Goal: Task Accomplishment & Management: Manage account settings

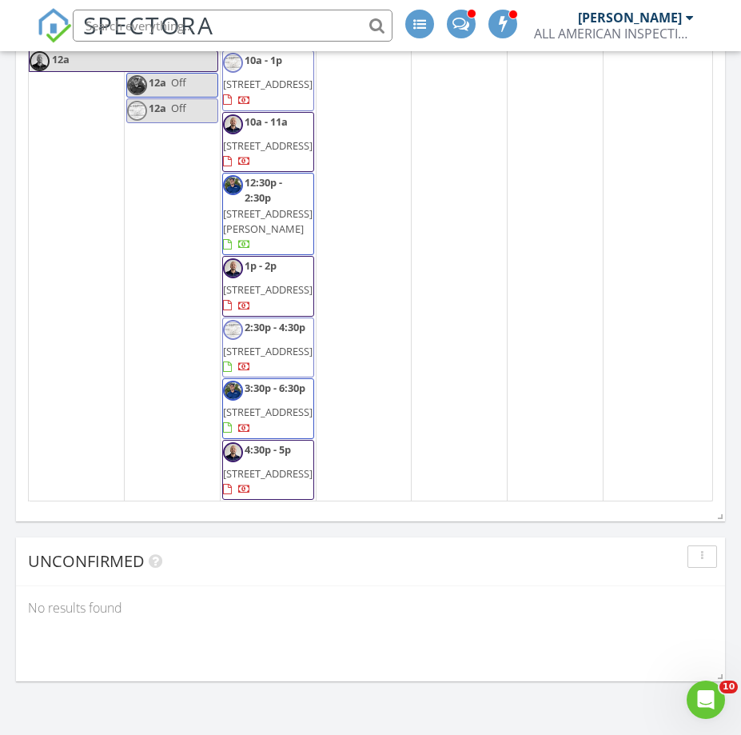
scroll to position [2322, 0]
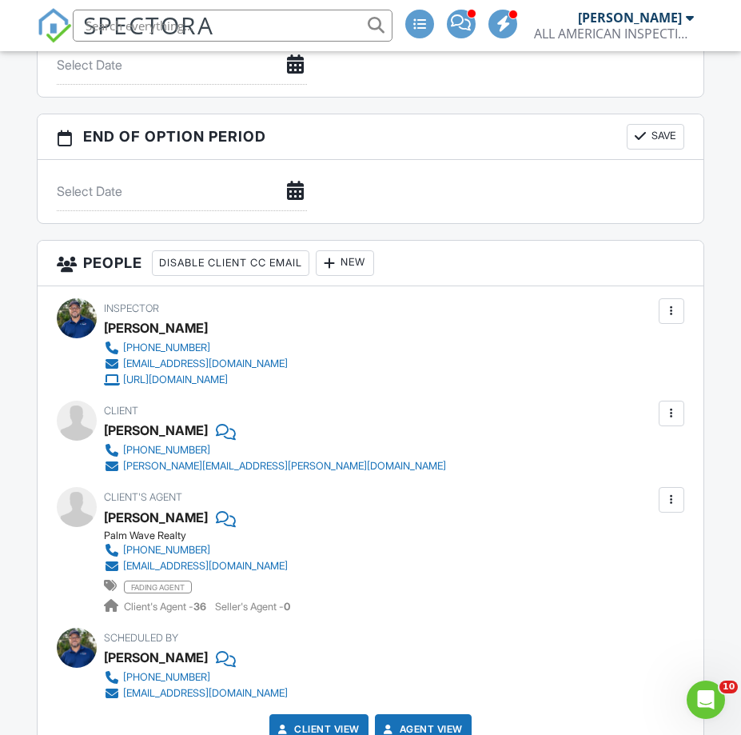
click at [212, 25] on input "text" at bounding box center [233, 26] width 320 height 32
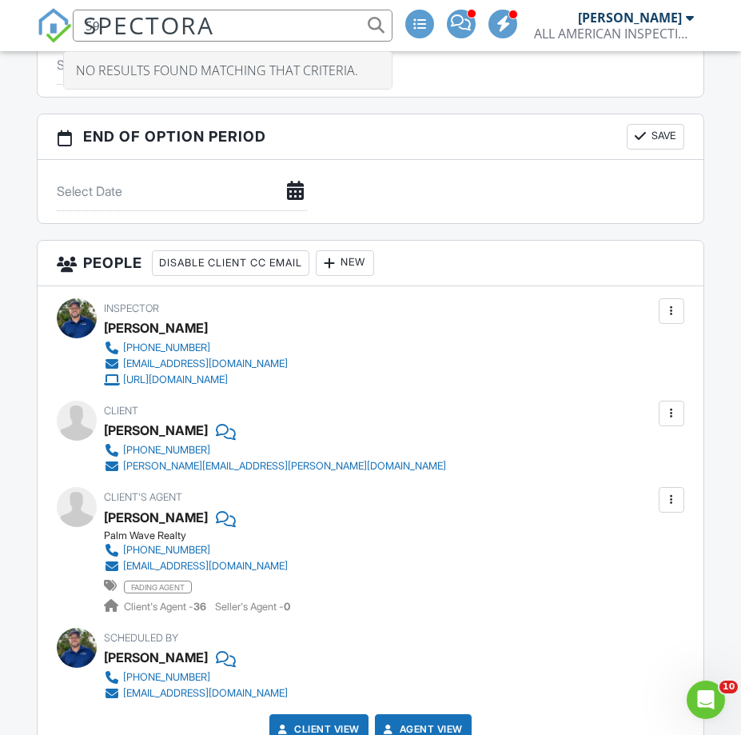
type input "5"
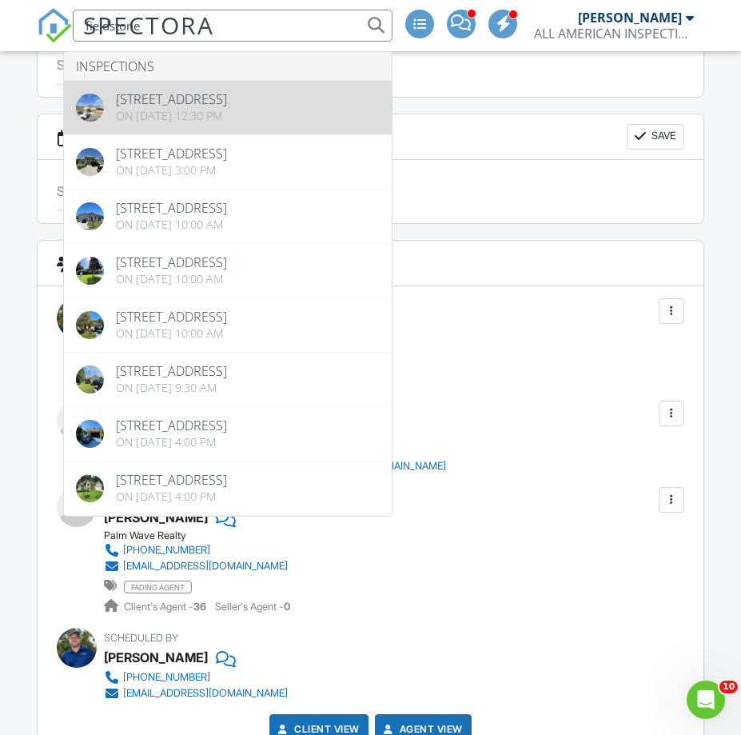
type input "fieldstone"
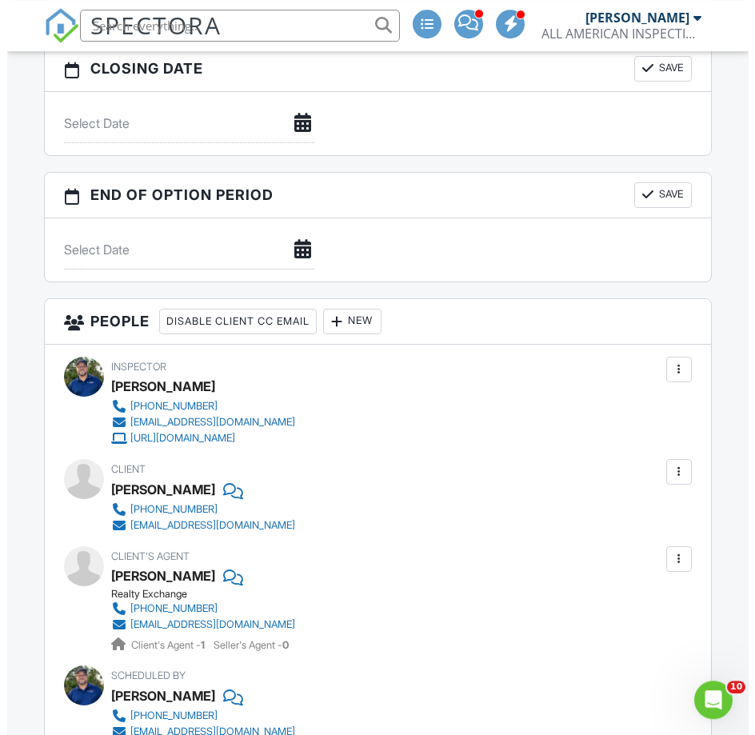
scroll to position [1713, 0]
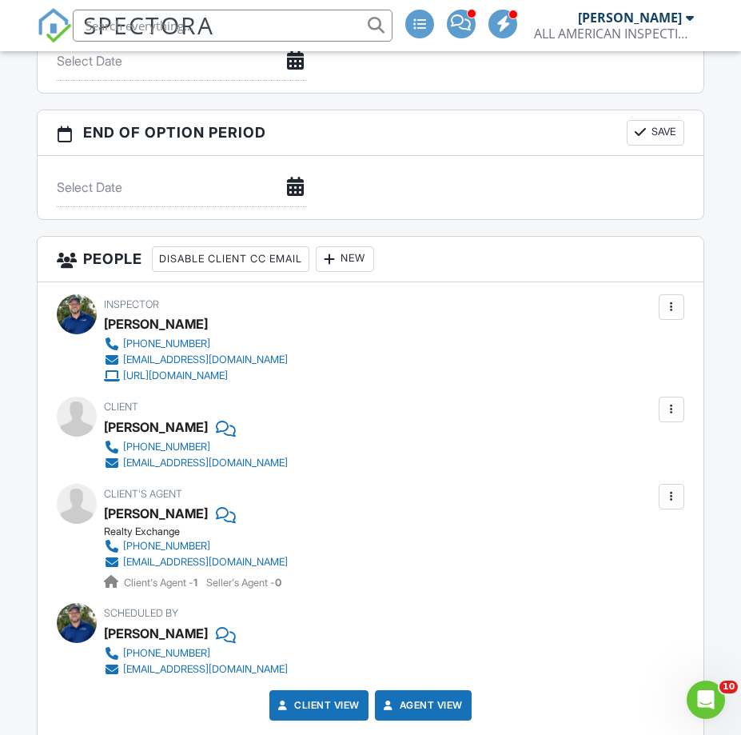
click at [671, 408] on div at bounding box center [672, 409] width 16 height 16
click at [647, 453] on li "Edit" at bounding box center [634, 458] width 82 height 40
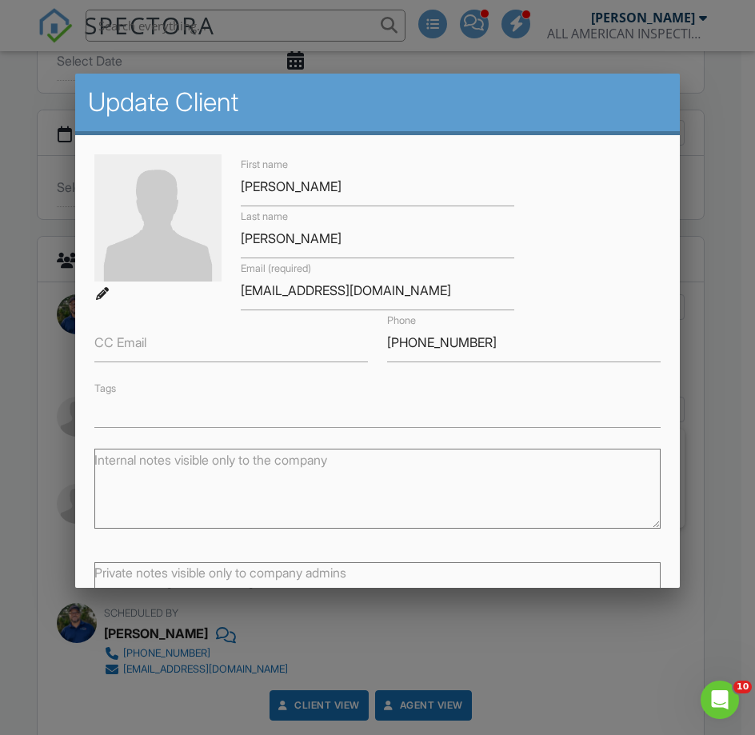
click at [115, 349] on label "CC Email" at bounding box center [120, 342] width 52 height 18
click at [115, 349] on input "CC Email" at bounding box center [230, 342] width 273 height 39
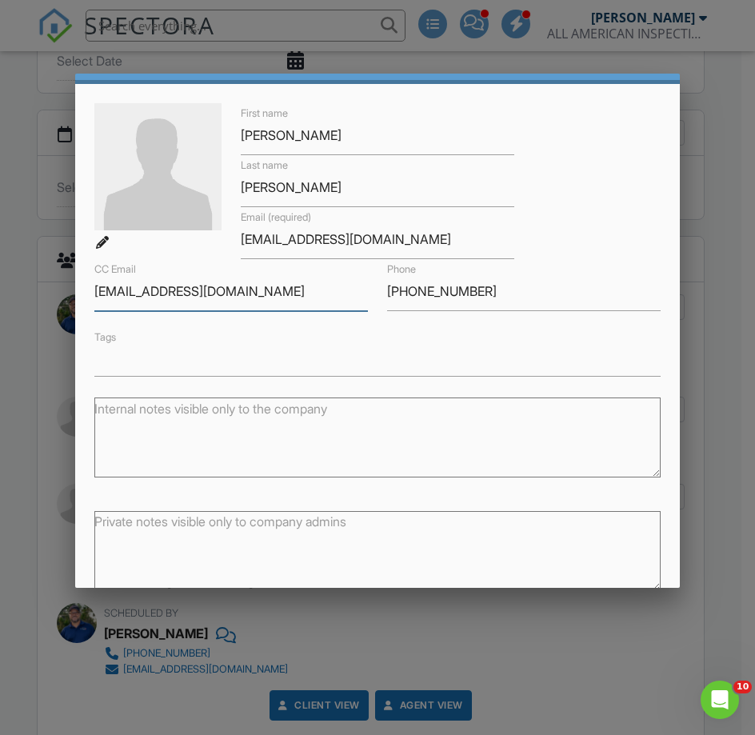
scroll to position [120, 0]
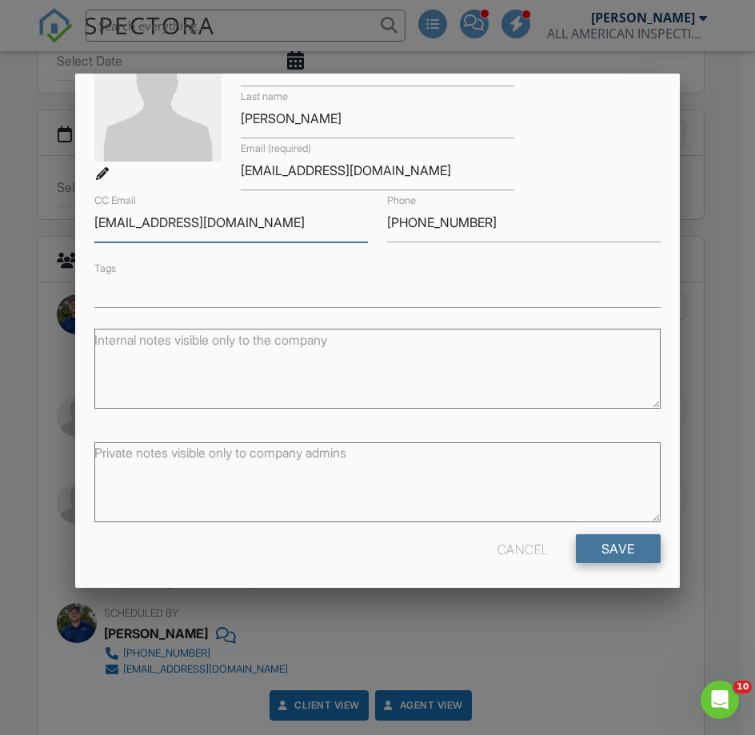
type input "[EMAIL_ADDRESS][DOMAIN_NAME]"
click at [590, 542] on input "Save" at bounding box center [618, 548] width 85 height 29
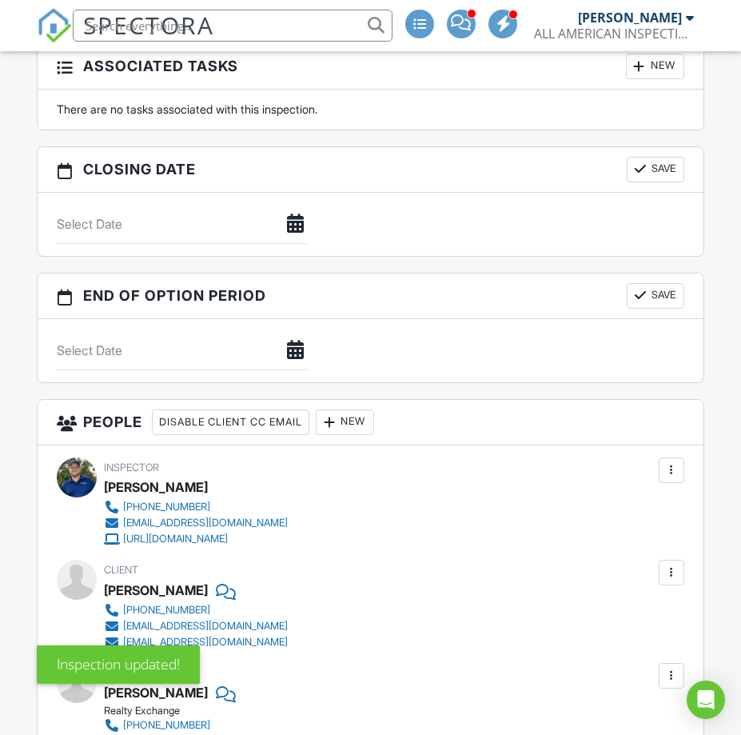
scroll to position [1795, 0]
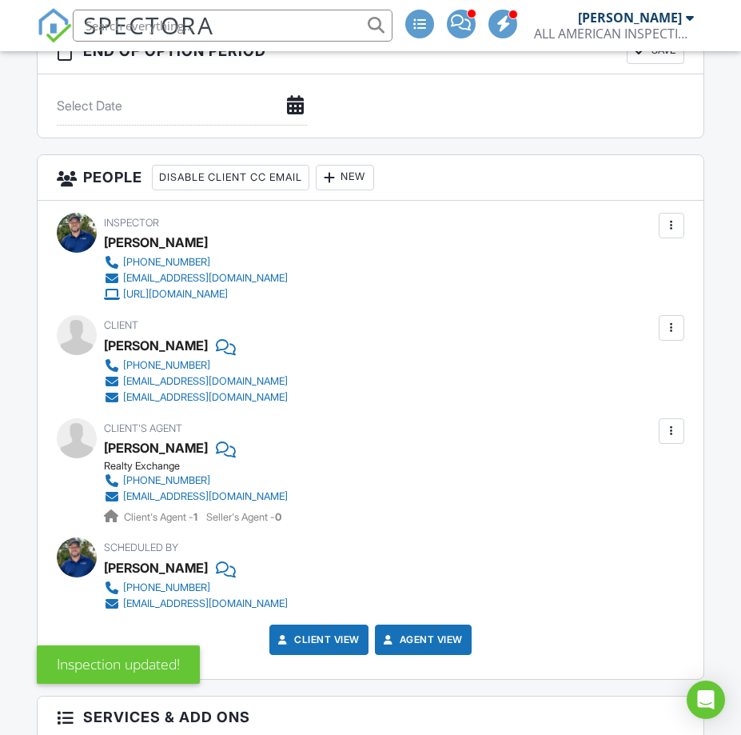
click at [671, 325] on div at bounding box center [672, 328] width 16 height 16
click at [450, 340] on div "Client Eugene Bubnis 267-640-0766 eugenebubnis8766@gmail.com cherb456@yahoo.com" at bounding box center [370, 360] width 627 height 90
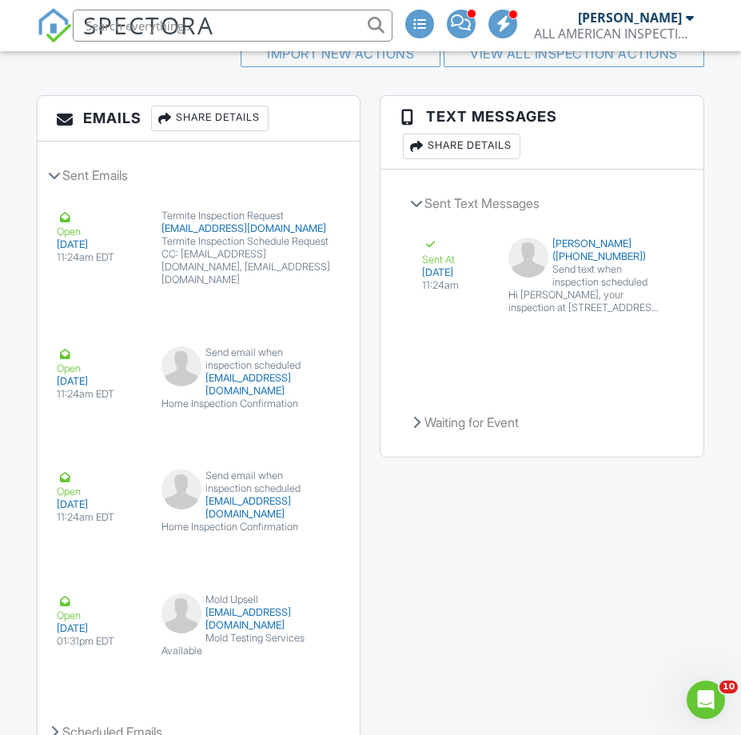
scroll to position [4061, 0]
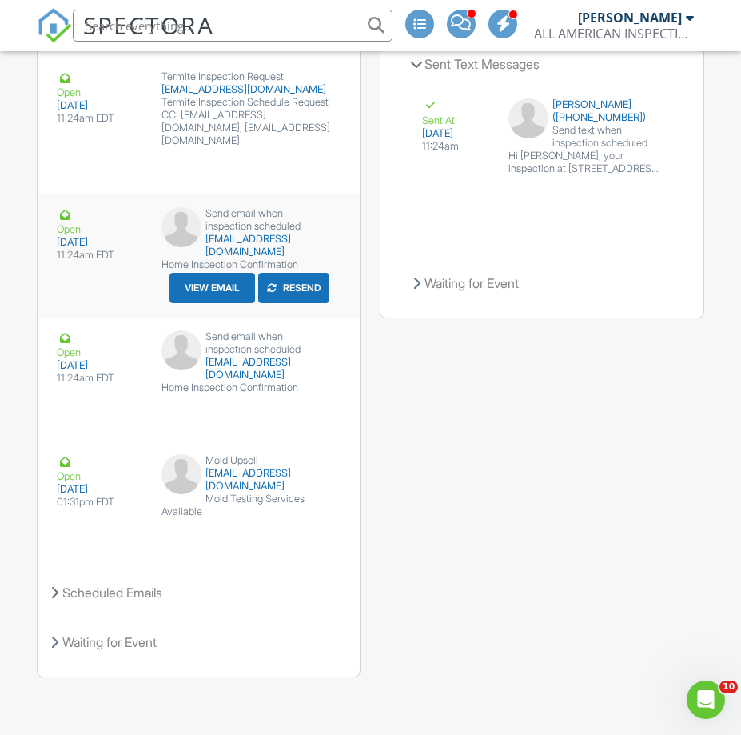
click at [212, 273] on button "View Email" at bounding box center [213, 288] width 86 height 30
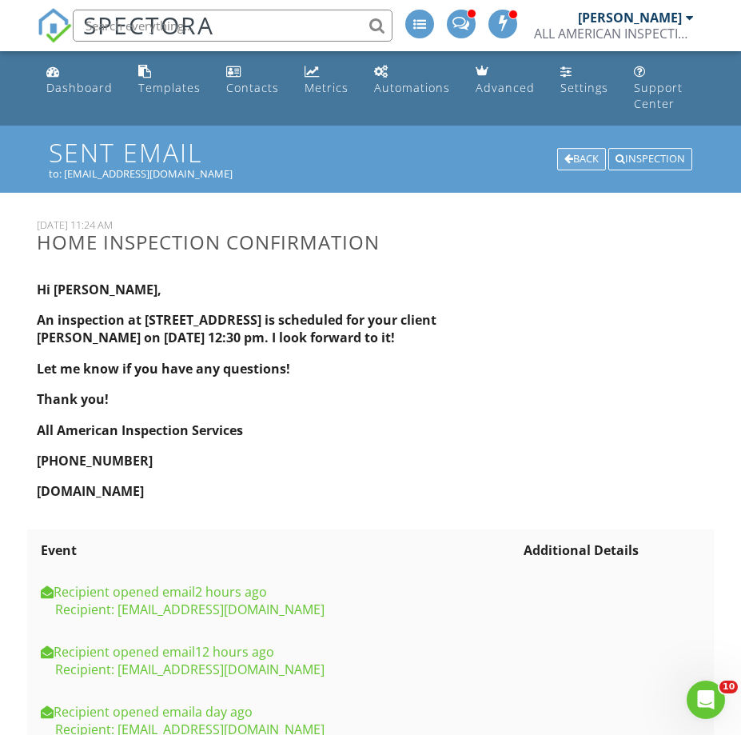
click at [599, 148] on div "Back" at bounding box center [581, 159] width 49 height 22
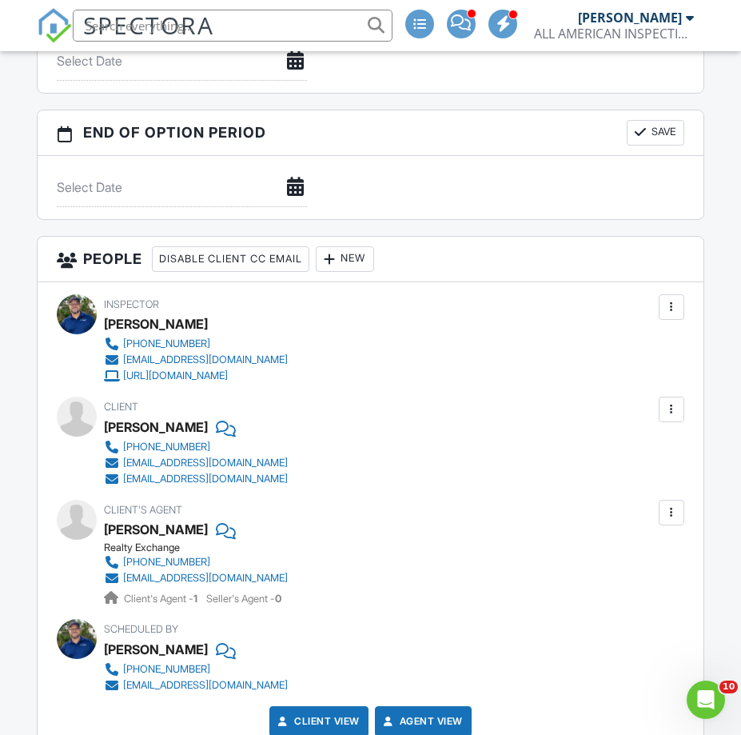
click at [678, 404] on div at bounding box center [672, 409] width 16 height 16
click at [417, 387] on div "Inspector John Mock 386-615-9794 aainspect12@gmail.com http://www.cfinspections…" at bounding box center [370, 521] width 665 height 478
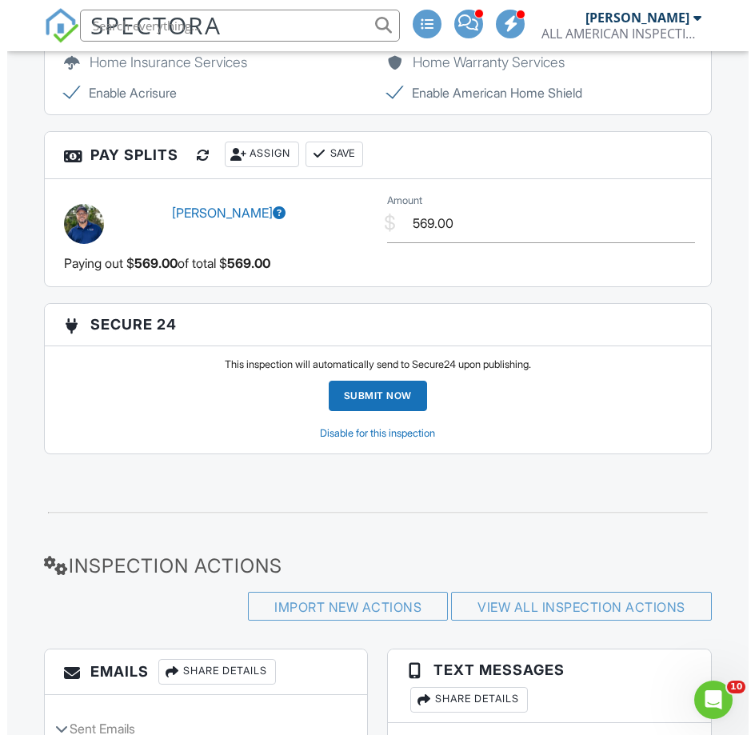
scroll to position [3752, 0]
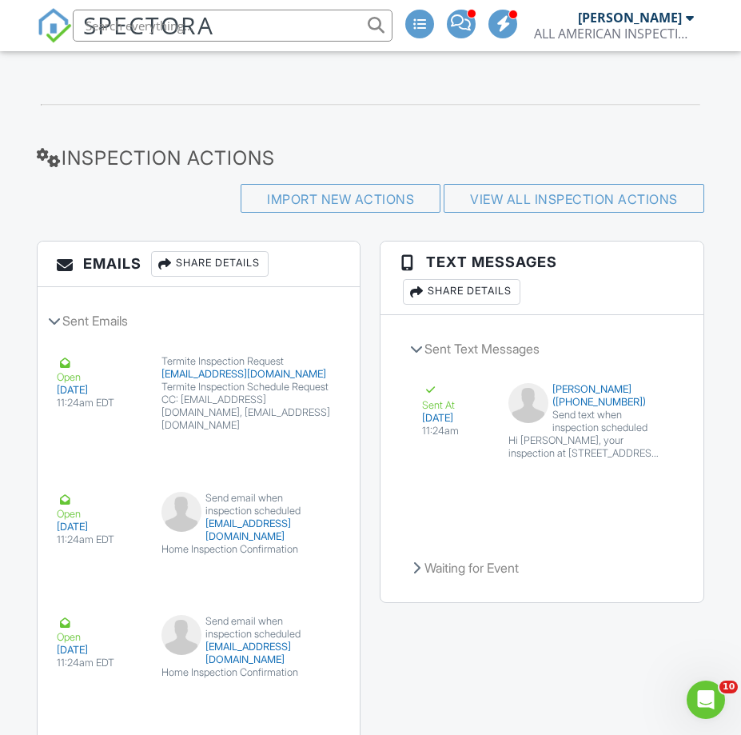
click at [251, 259] on div "Share Details" at bounding box center [210, 264] width 118 height 26
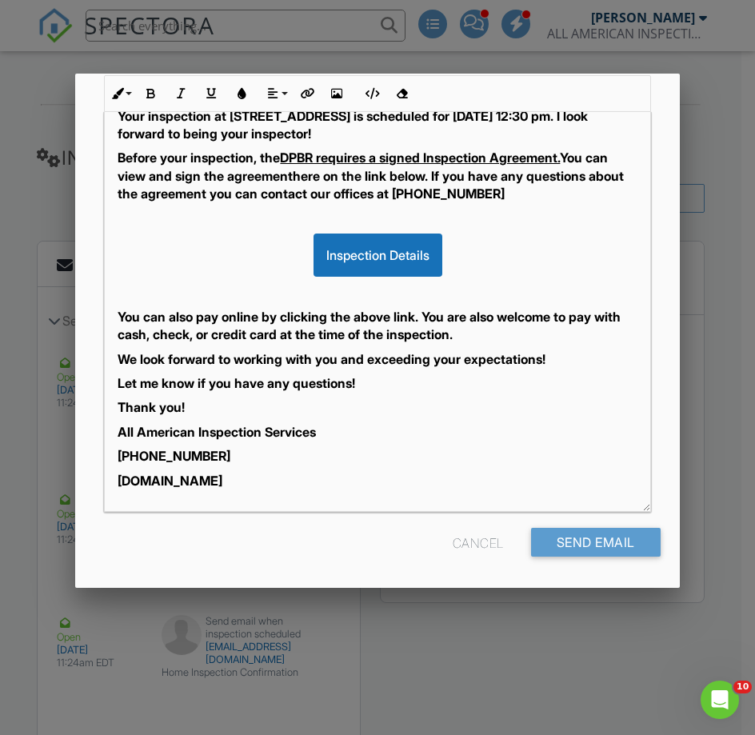
scroll to position [71, 0]
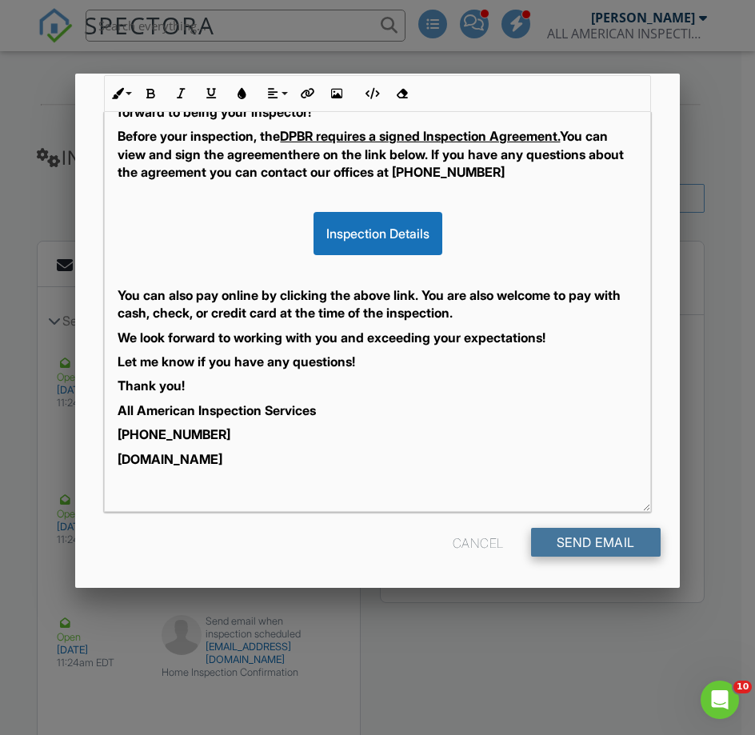
type input "[EMAIL_ADDRESS][DOMAIN_NAME]"
drag, startPoint x: 572, startPoint y: 546, endPoint x: 536, endPoint y: 517, distance: 46.1
click at [571, 546] on div "Send Email" at bounding box center [596, 542] width 130 height 29
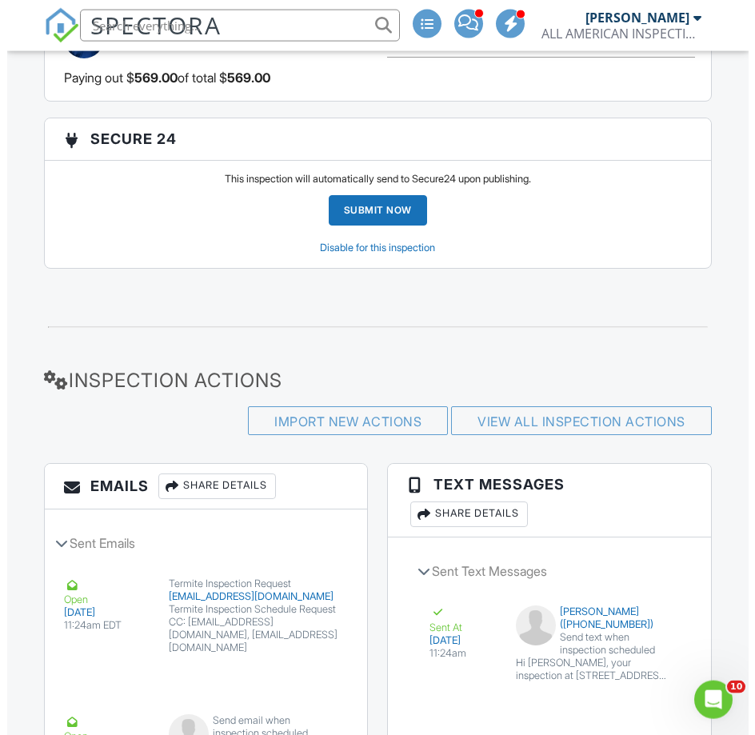
scroll to position [3589, 0]
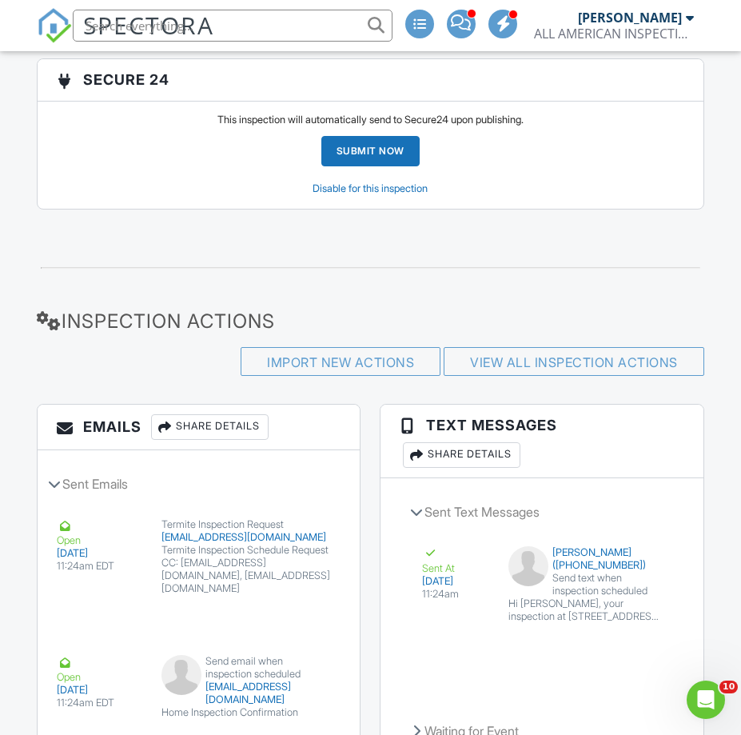
click at [247, 419] on div "Share Details" at bounding box center [210, 427] width 118 height 26
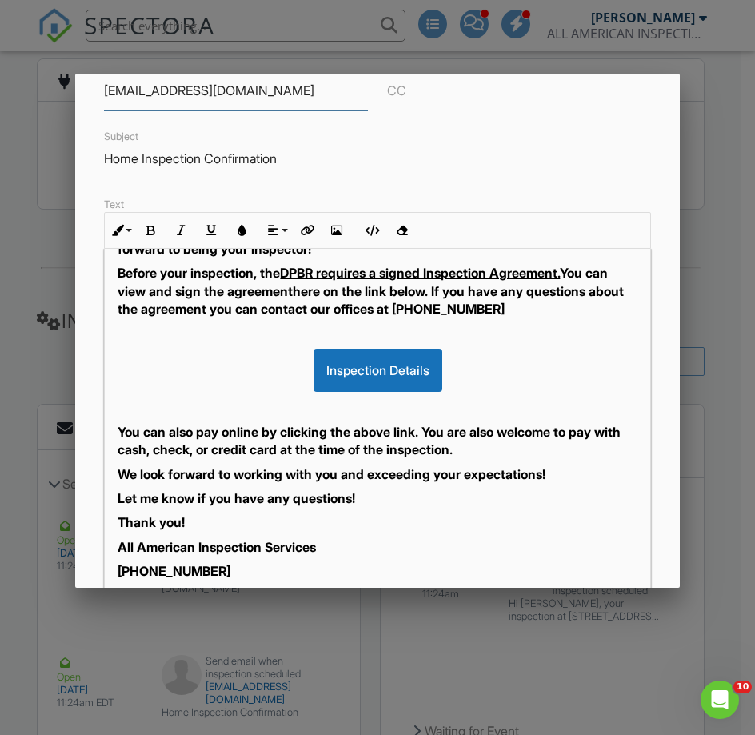
scroll to position [233, 0]
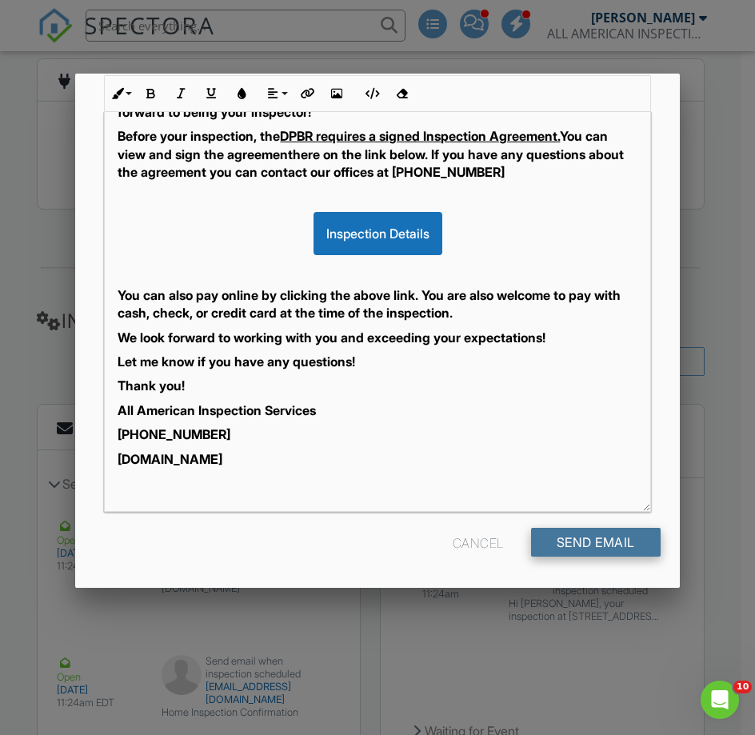
type input "[EMAIL_ADDRESS][DOMAIN_NAME]"
click at [536, 550] on div "Send Email" at bounding box center [596, 542] width 130 height 29
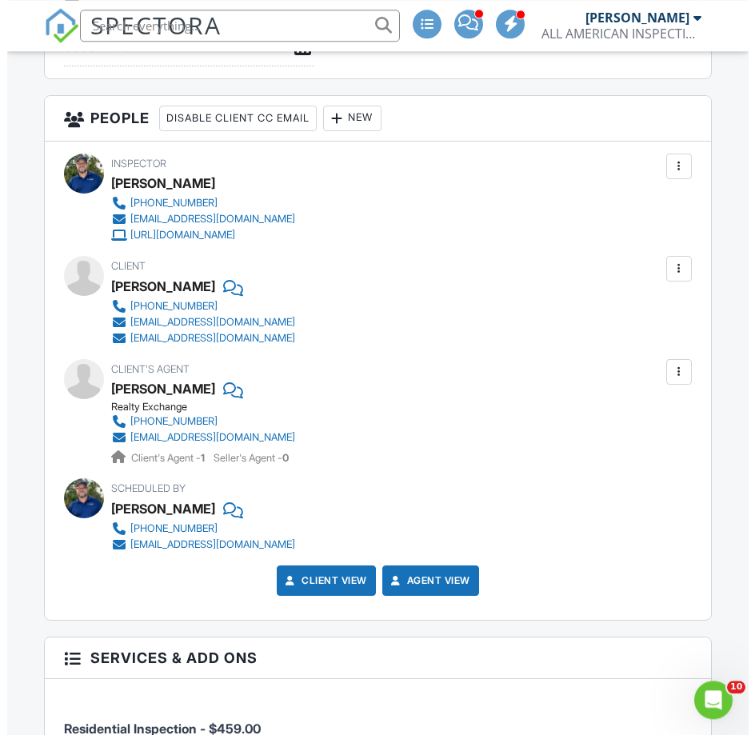
scroll to position [1820, 0]
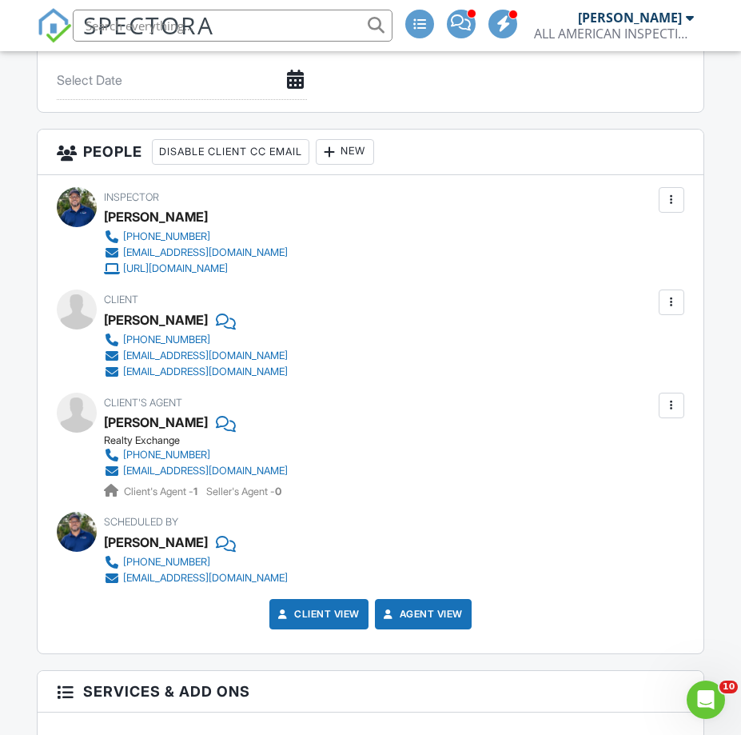
click at [669, 301] on div at bounding box center [672, 302] width 16 height 16
click at [632, 349] on li "Edit" at bounding box center [634, 351] width 82 height 40
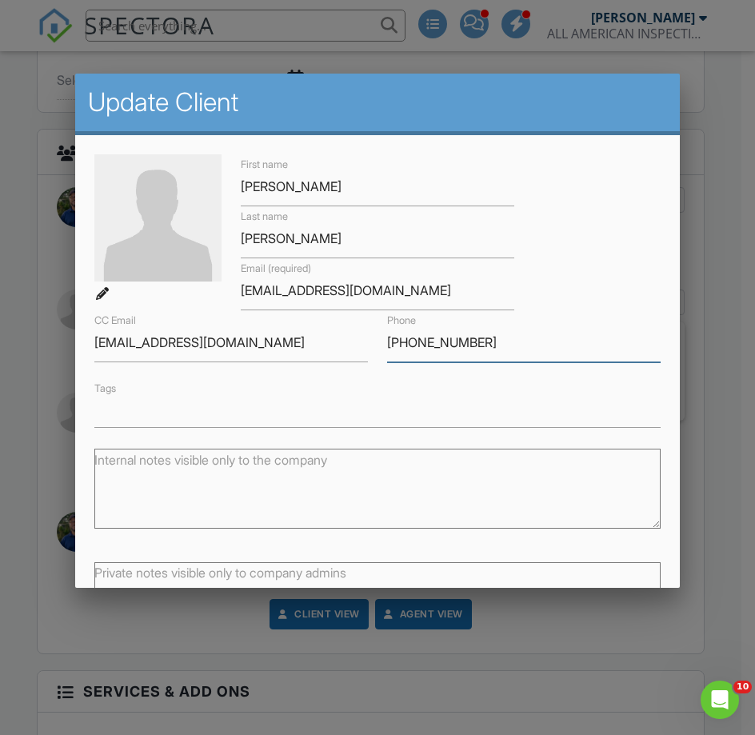
drag, startPoint x: 492, startPoint y: 329, endPoint x: 393, endPoint y: 343, distance: 100.1
click at [393, 343] on input "267-640-0766" at bounding box center [523, 342] width 273 height 39
type input "2"
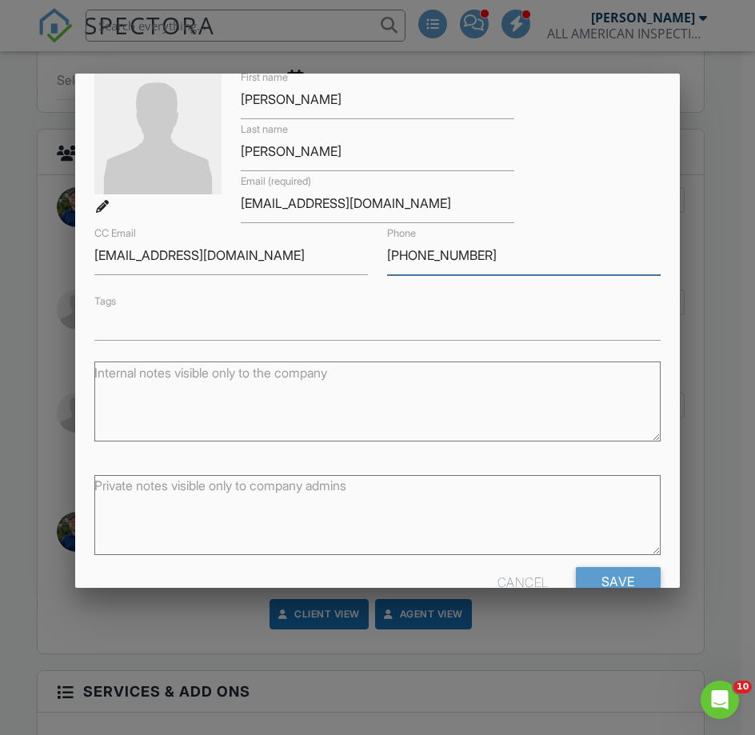
scroll to position [120, 0]
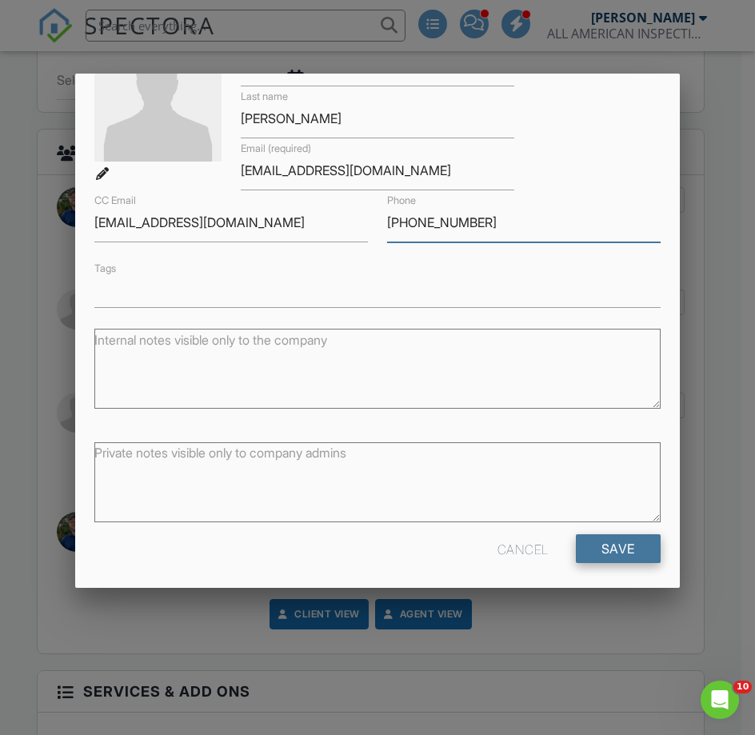
type input "[PHONE_NUMBER]"
click at [603, 541] on input "Save" at bounding box center [618, 548] width 85 height 29
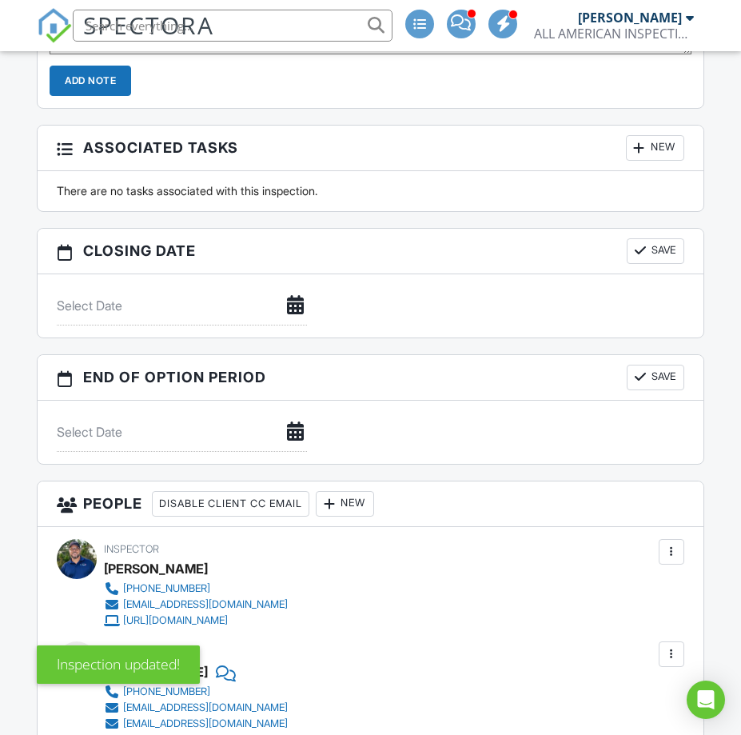
scroll to position [1876, 0]
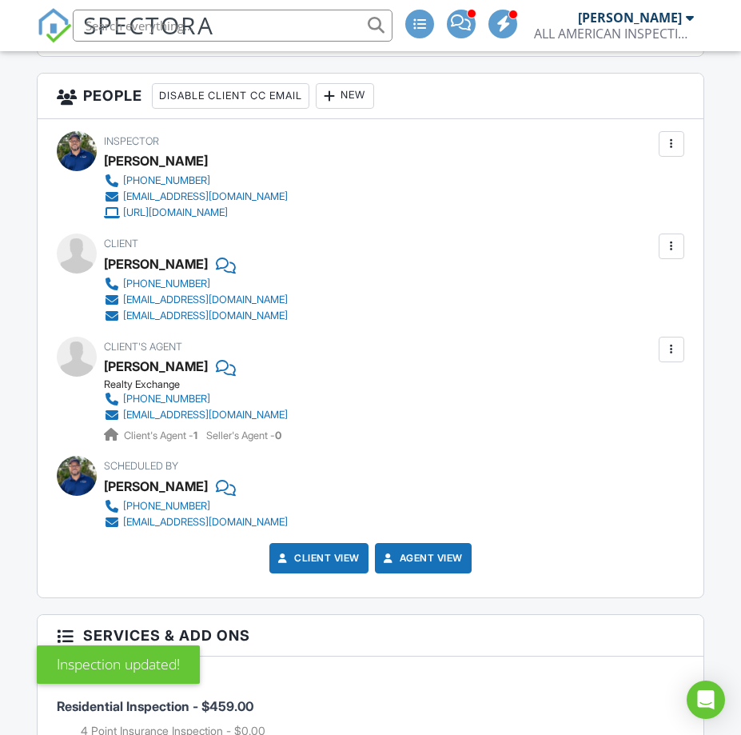
click at [669, 240] on div at bounding box center [672, 246] width 16 height 16
click at [460, 273] on div "Client Eugene Bubnis 386-986-7722 eugenebubnis8766@gmail.com cherb456@yahoo.com" at bounding box center [370, 279] width 627 height 90
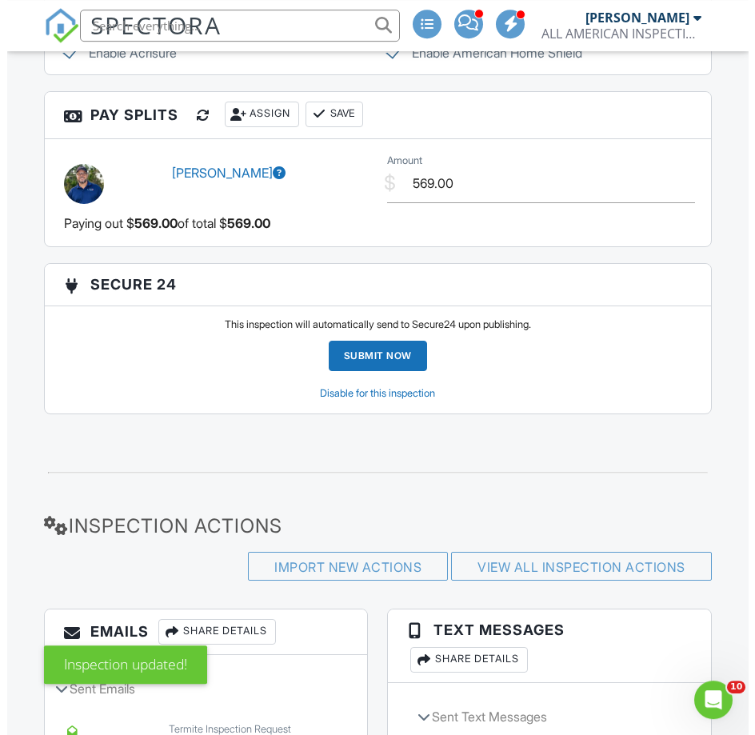
scroll to position [3752, 0]
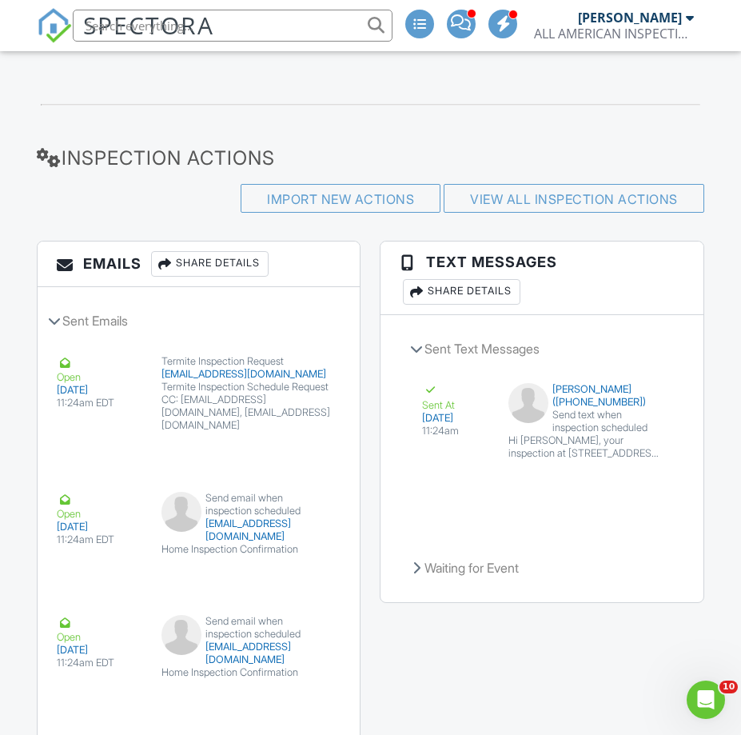
click at [514, 290] on div "Share Details" at bounding box center [462, 292] width 118 height 26
click at [0, 0] on div "Send Message" at bounding box center [0, 0] width 0 height 0
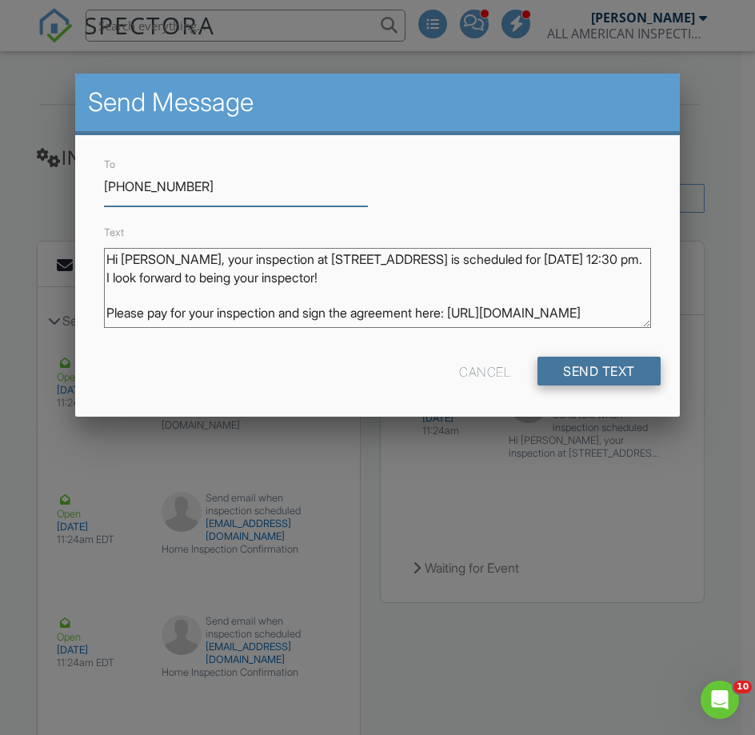
type input "386-986-7722"
click at [580, 364] on div "Send Text" at bounding box center [598, 371] width 123 height 29
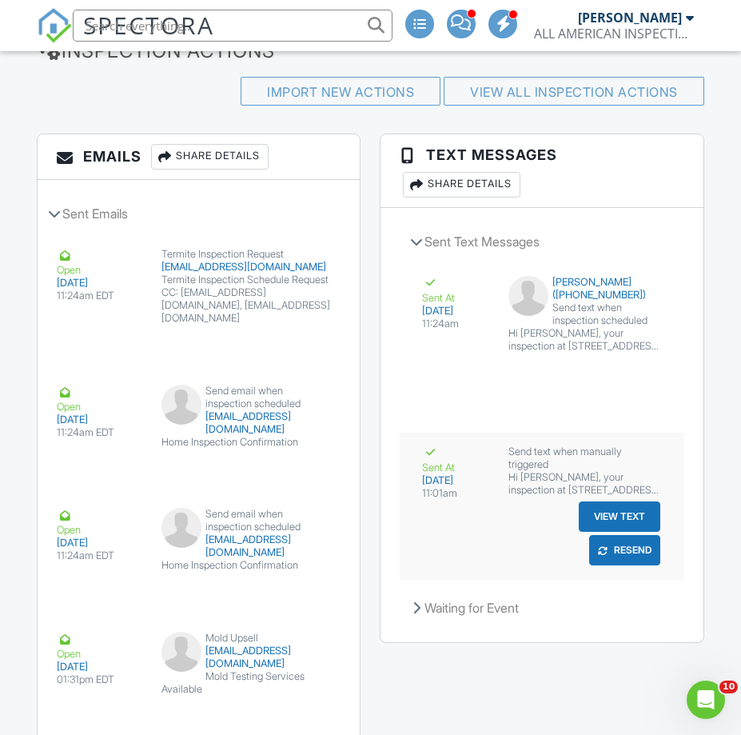
click at [601, 504] on button "View Text" at bounding box center [620, 516] width 82 height 30
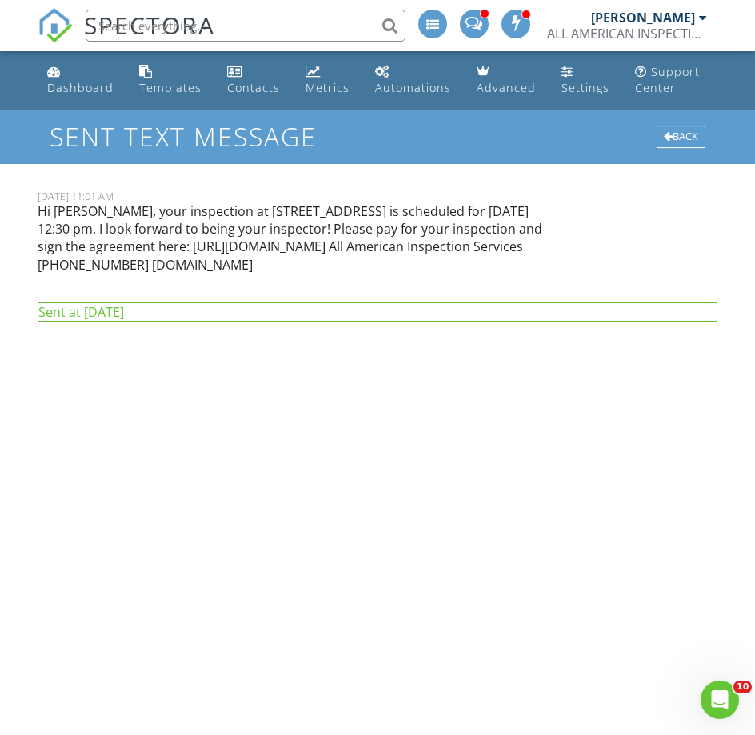
click at [322, 247] on p "Hi [PERSON_NAME], your inspection at [STREET_ADDRESS] is scheduled for [DATE] 1…" at bounding box center [290, 238] width 505 height 72
click at [366, 247] on p "Hi [PERSON_NAME], your inspection at [STREET_ADDRESS] is scheduled for [DATE] 1…" at bounding box center [290, 238] width 505 height 72
click at [691, 132] on div "Back" at bounding box center [681, 137] width 49 height 22
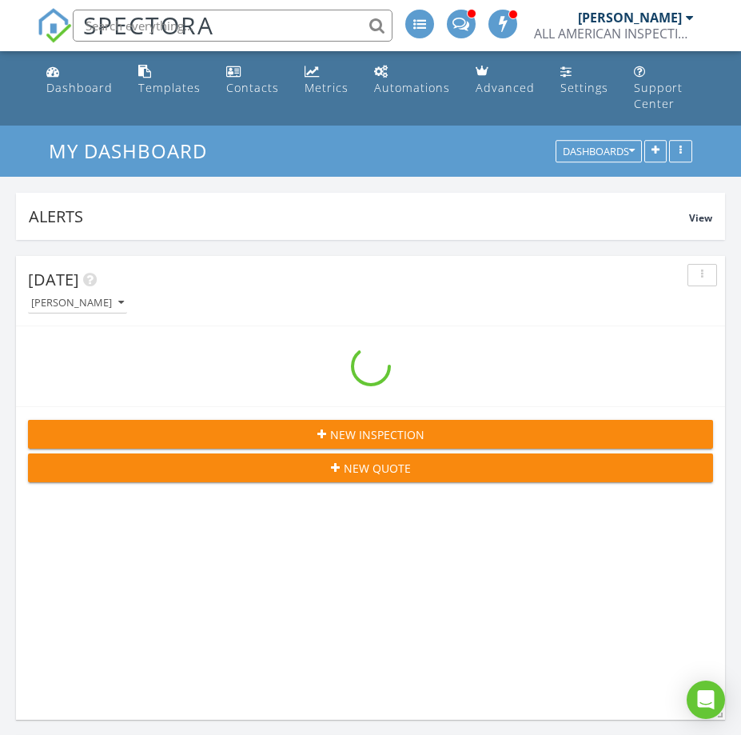
scroll to position [2749, 756]
click at [218, 25] on input "text" at bounding box center [233, 26] width 320 height 32
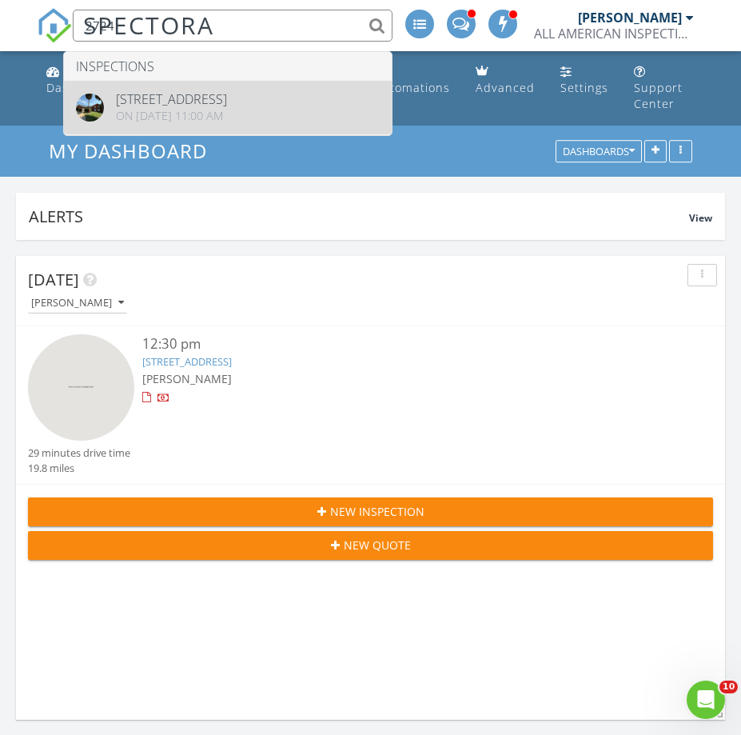
scroll to position [0, 0]
type input "2724"
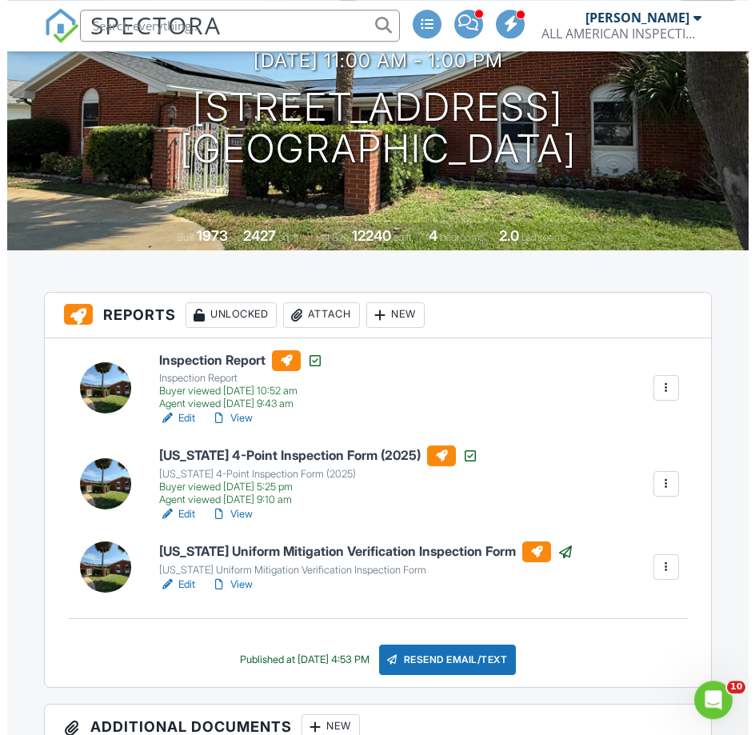
scroll to position [245, 0]
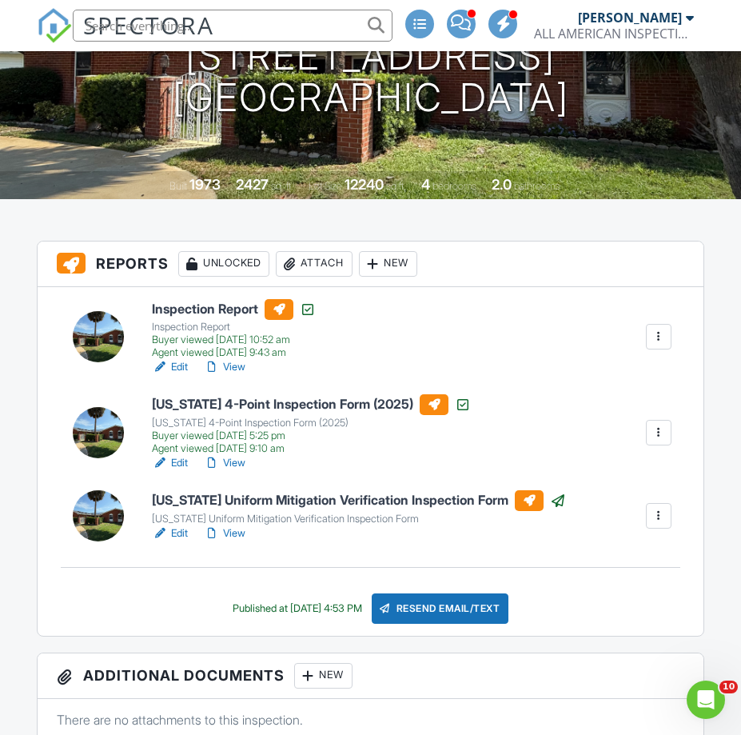
click at [317, 265] on div "Attach" at bounding box center [314, 264] width 77 height 26
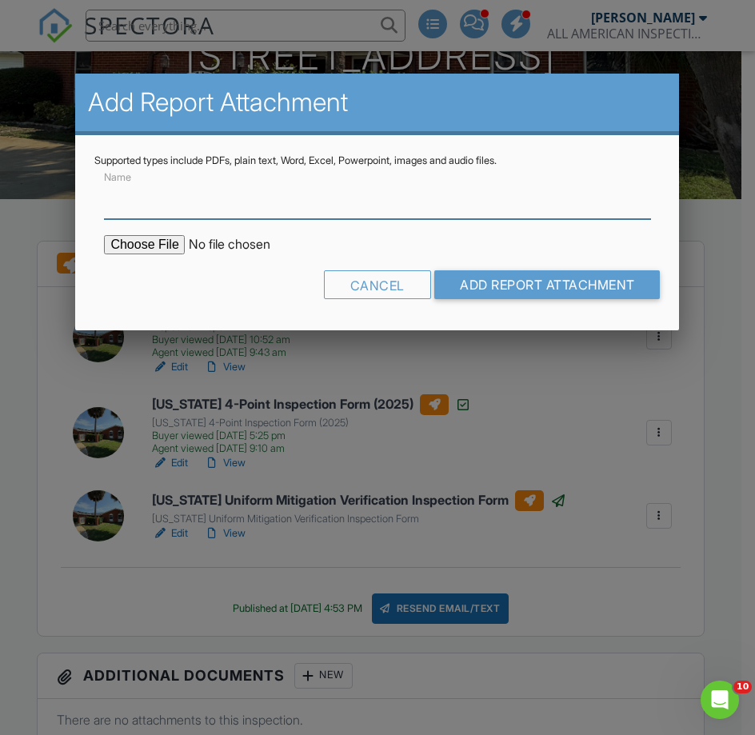
click at [269, 200] on input "Name" at bounding box center [377, 199] width 546 height 39
type input "Termite Inspection Reports - Ryans Pest Control"
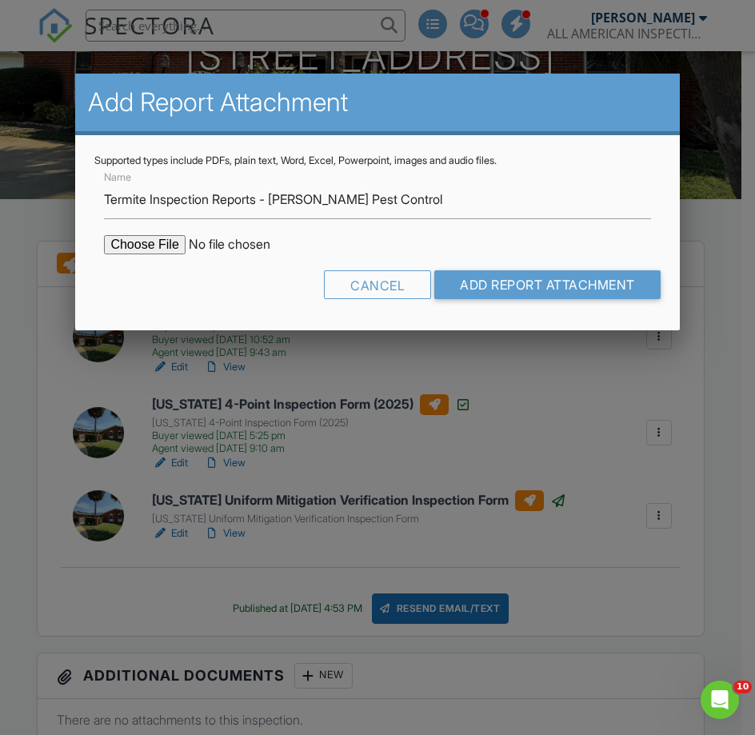
click at [135, 248] on input "file" at bounding box center [240, 244] width 272 height 19
click at [152, 245] on input "file" at bounding box center [240, 244] width 272 height 19
type input "C:\fakepath\2724 N. Halifax Avenue.pdf"
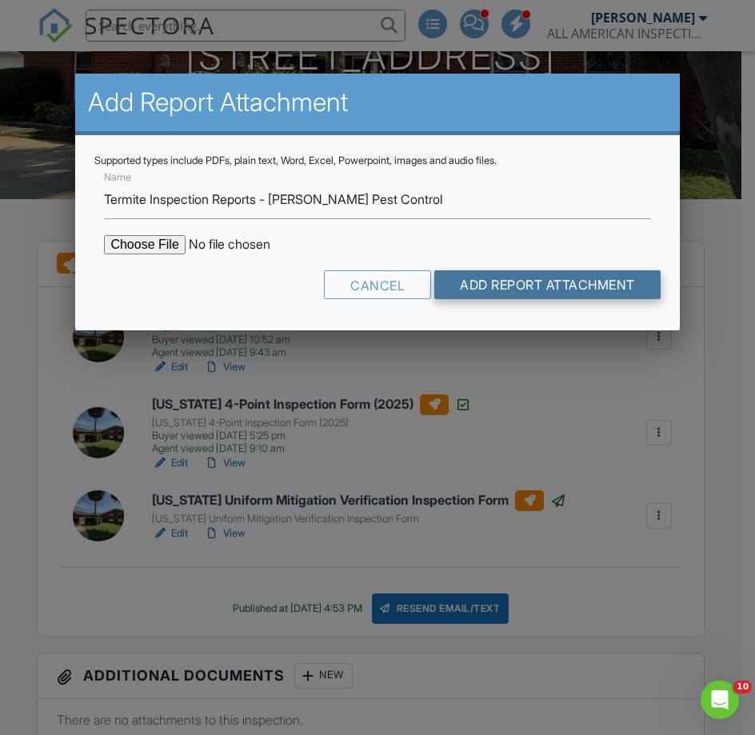
click at [571, 284] on input "Add Report Attachment" at bounding box center [547, 284] width 226 height 29
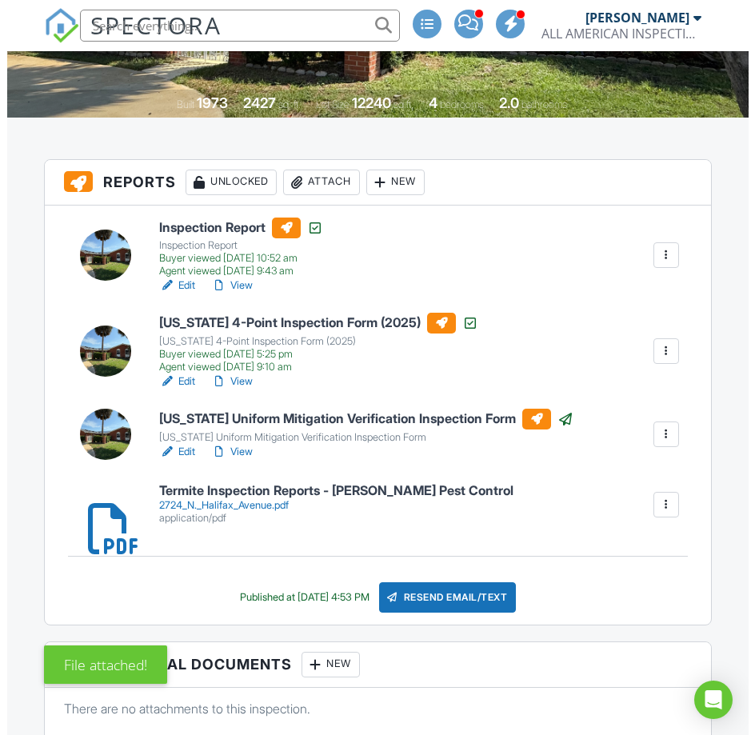
scroll to position [326, 0]
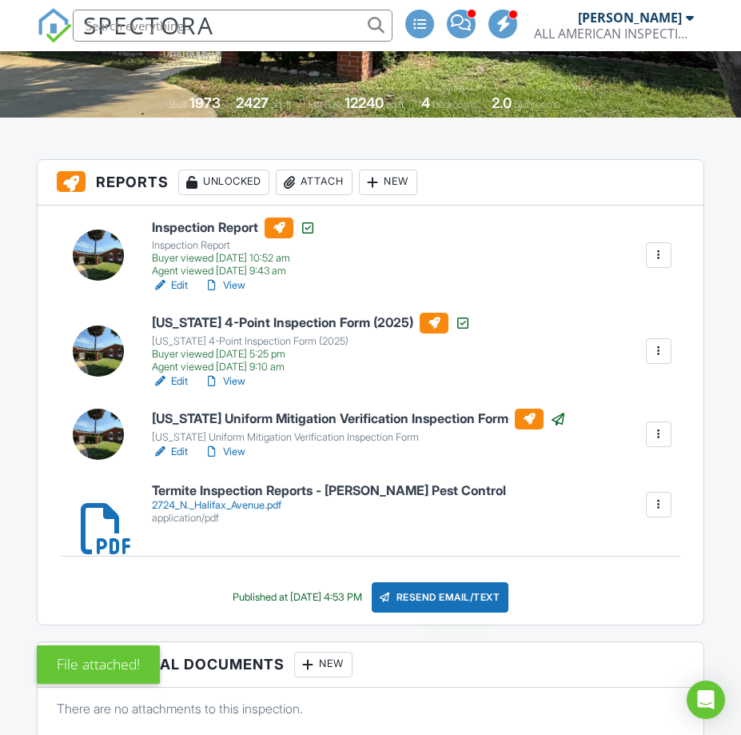
click at [420, 594] on div "Resend Email/Text" at bounding box center [441, 597] width 138 height 30
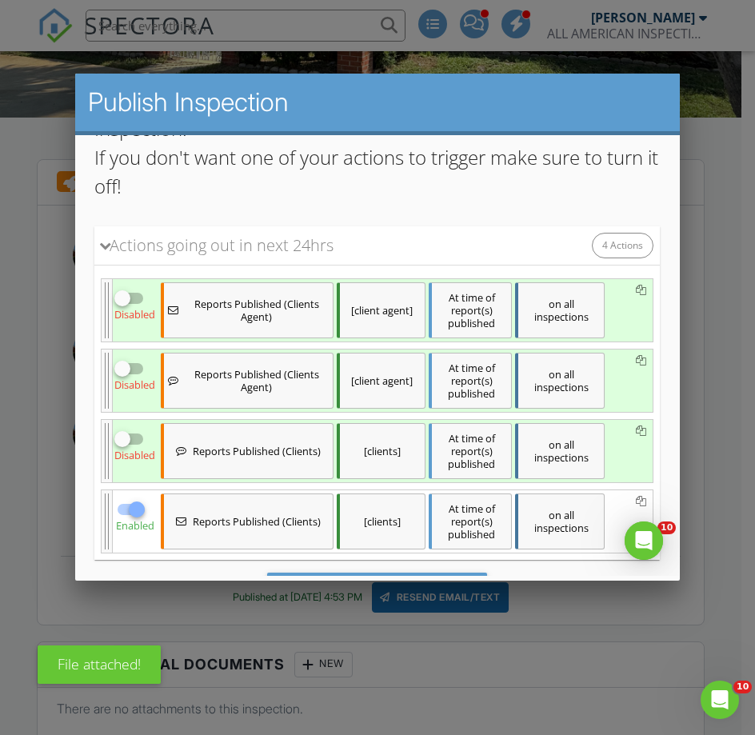
scroll to position [0, 0]
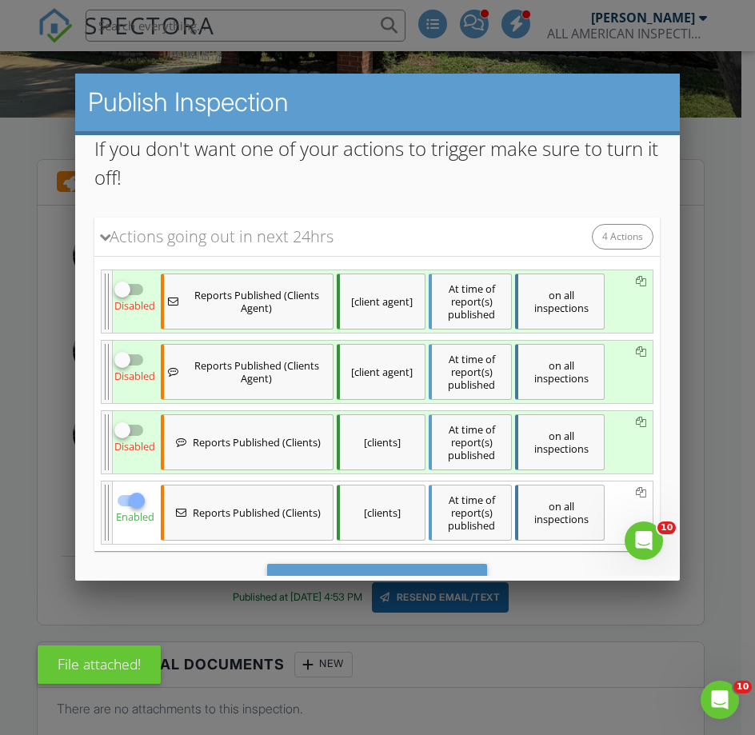
click at [126, 420] on div at bounding box center [122, 429] width 27 height 27
checkbox input "true"
click at [118, 363] on div at bounding box center [122, 358] width 27 height 27
click at [123, 363] on div at bounding box center [136, 358] width 27 height 27
click at [131, 357] on div at bounding box center [122, 358] width 27 height 27
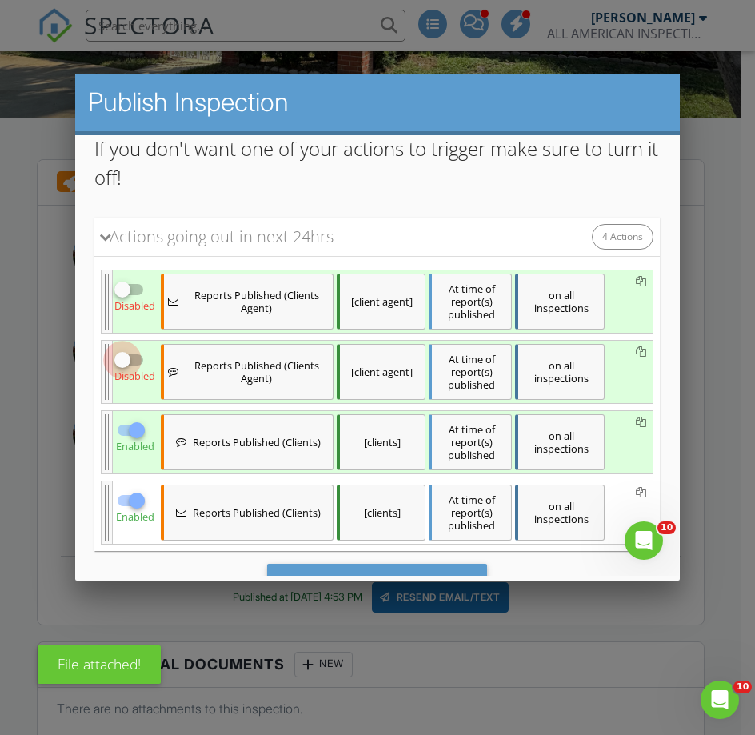
checkbox input "true"
drag, startPoint x: 129, startPoint y: 281, endPoint x: 155, endPoint y: 293, distance: 29.3
click at [134, 285] on div at bounding box center [122, 288] width 27 height 27
checkbox input "true"
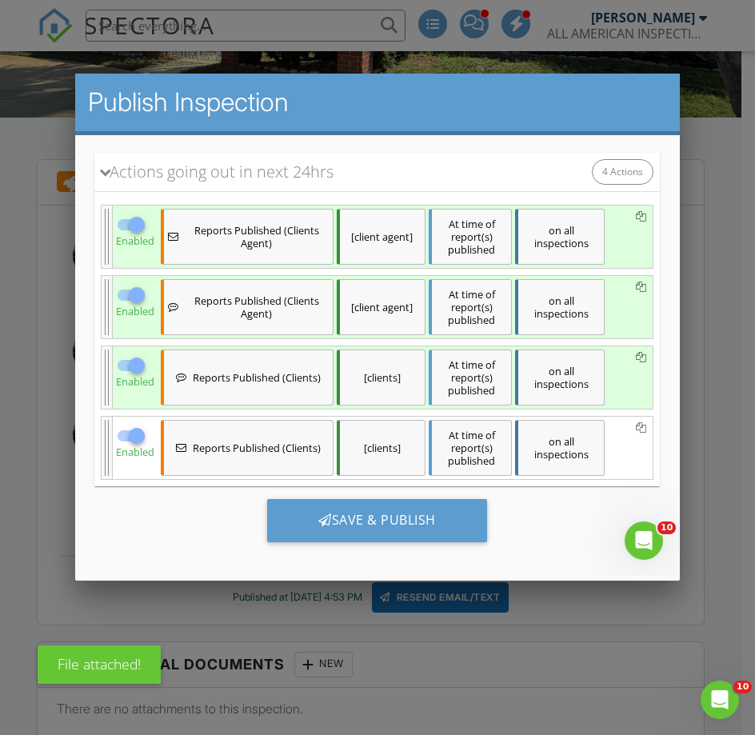
scroll to position [320, 0]
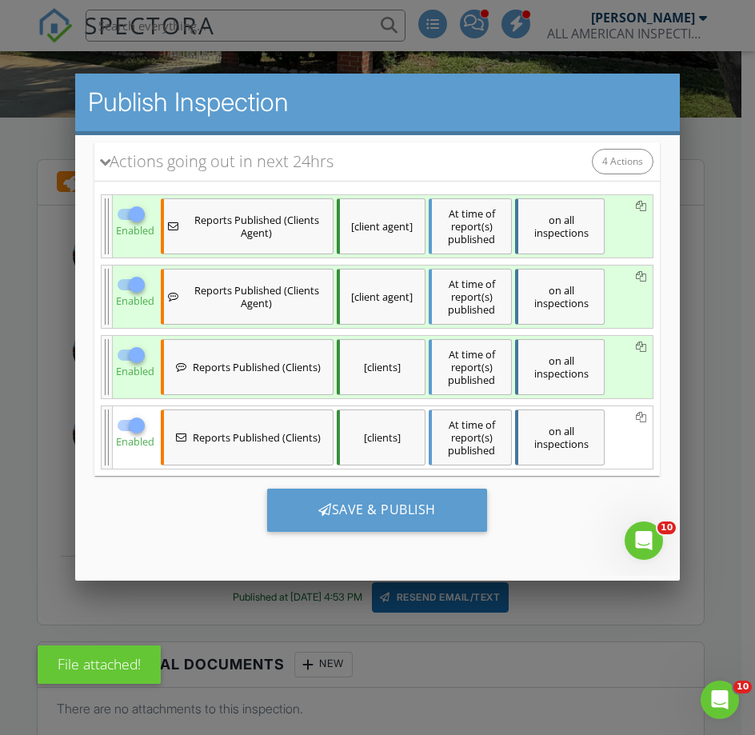
drag, startPoint x: 404, startPoint y: 509, endPoint x: 498, endPoint y: 512, distance: 94.4
click at [406, 512] on div "Save & Publish" at bounding box center [377, 509] width 220 height 43
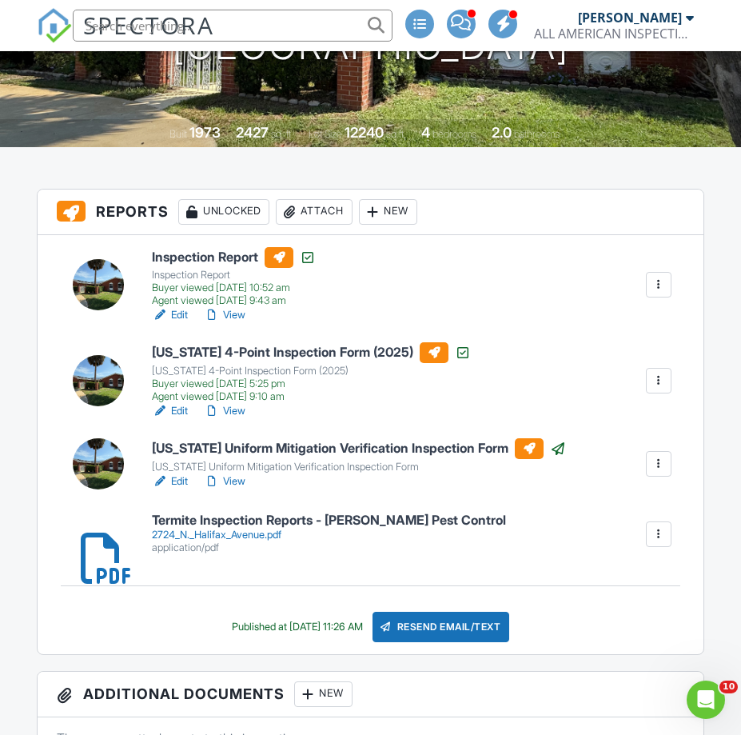
scroll to position [326, 0]
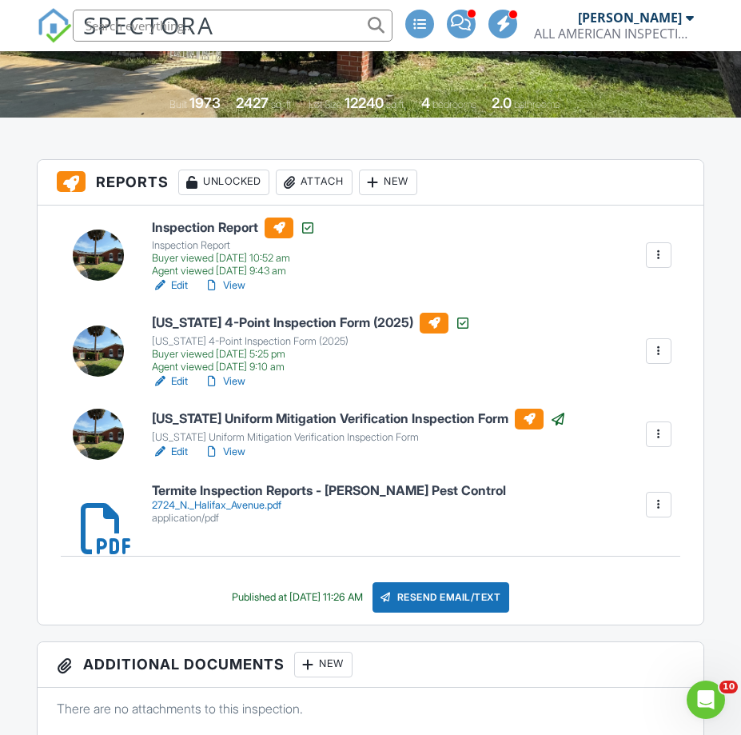
click at [163, 504] on div "2724_N._Halifax_Avenue.pdf" at bounding box center [329, 505] width 354 height 13
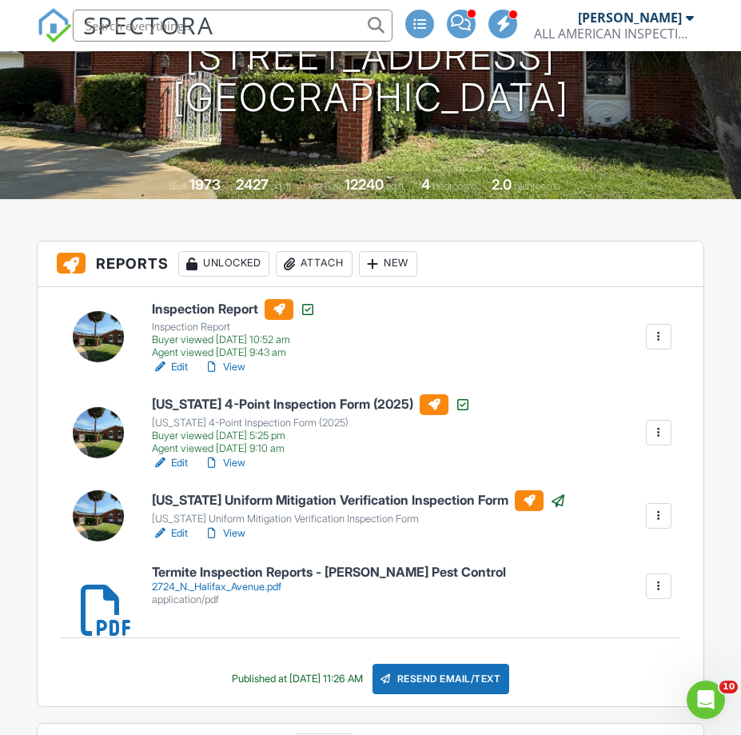
scroll to position [0, 0]
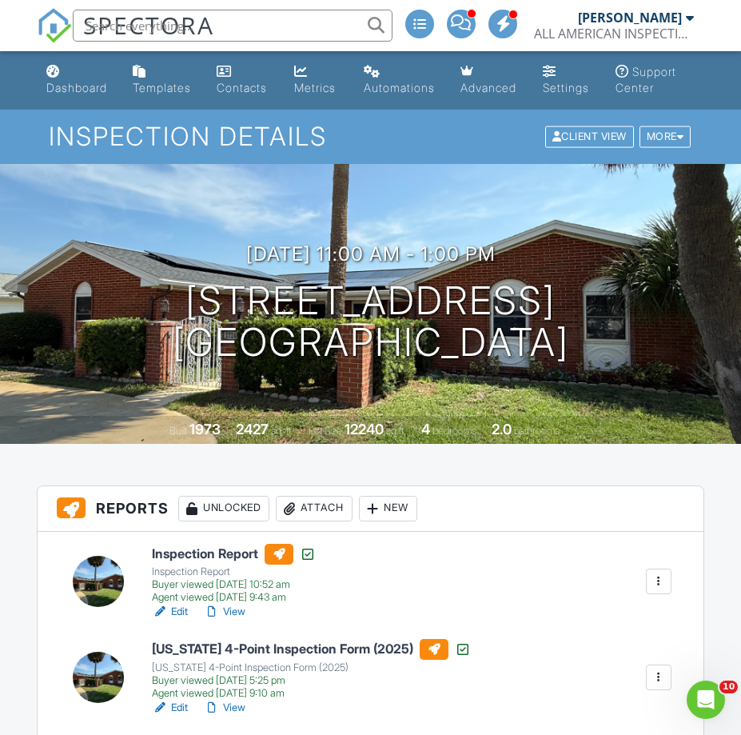
click at [227, 23] on input "text" at bounding box center [233, 26] width 320 height 32
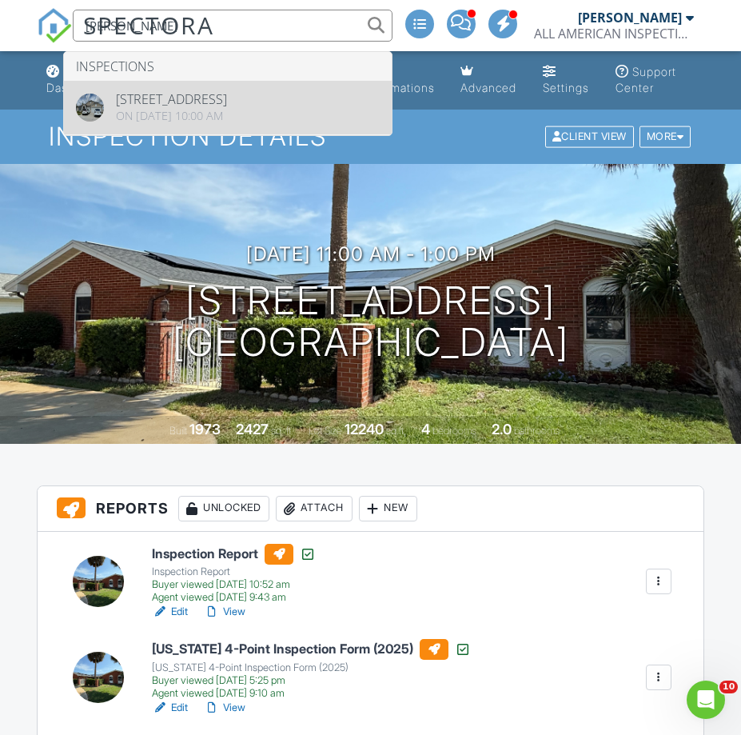
type input "charles poli"
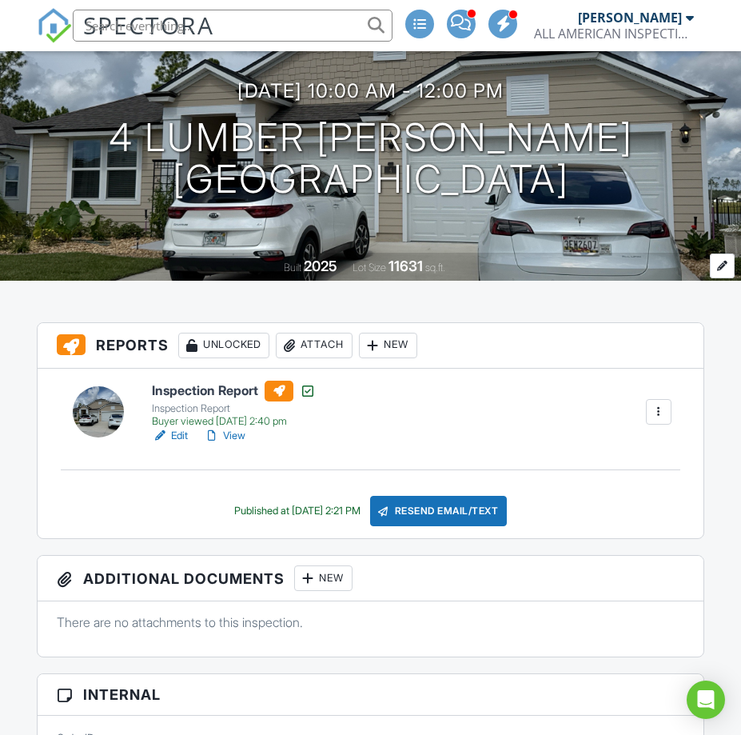
scroll to position [163, 0]
click at [235, 435] on link "View" at bounding box center [225, 436] width 42 height 16
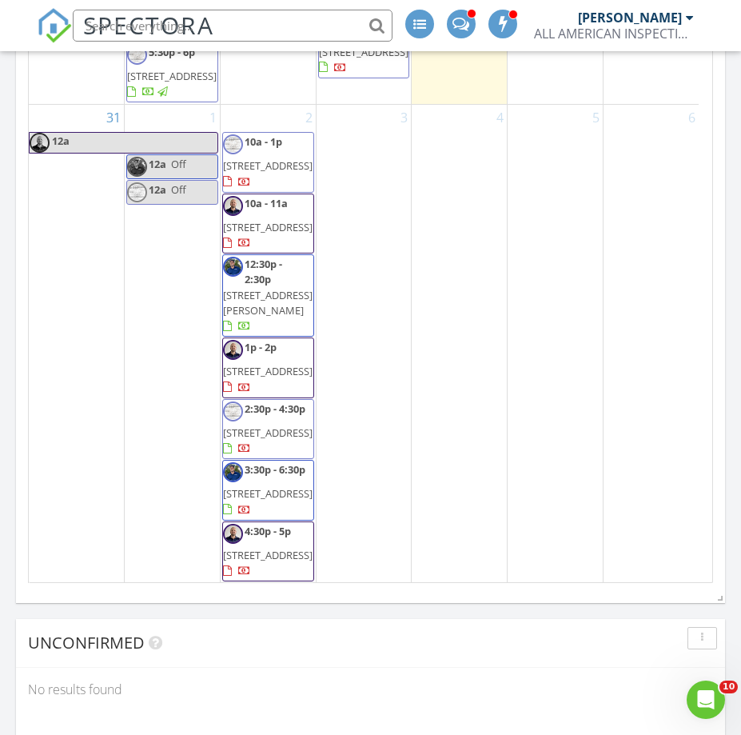
scroll to position [2322, 0]
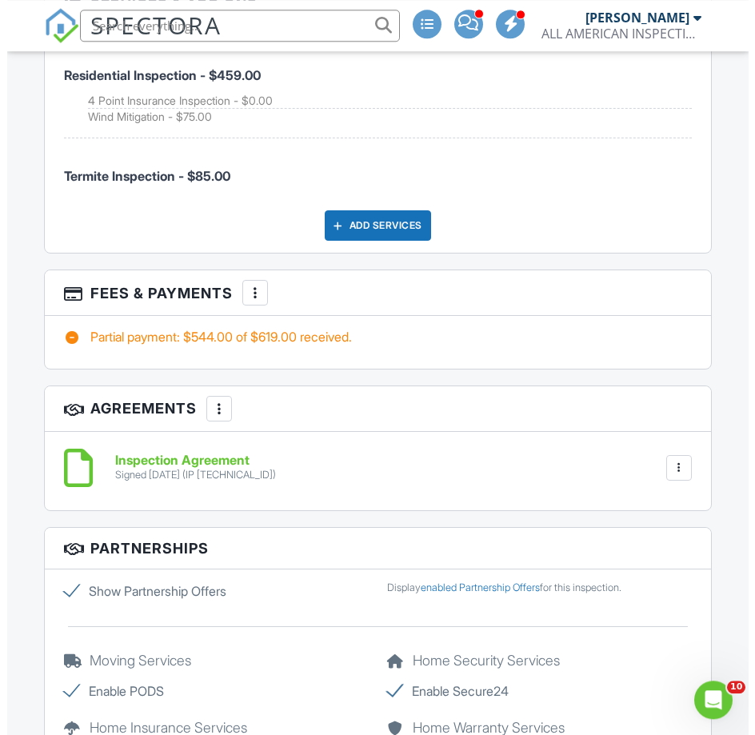
scroll to position [2610, 0]
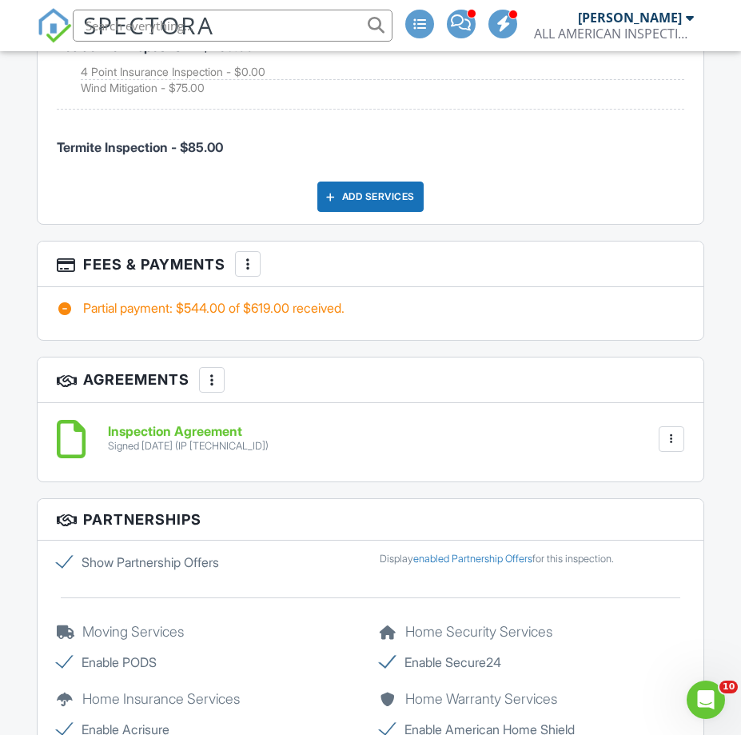
click at [247, 267] on div at bounding box center [248, 264] width 16 height 16
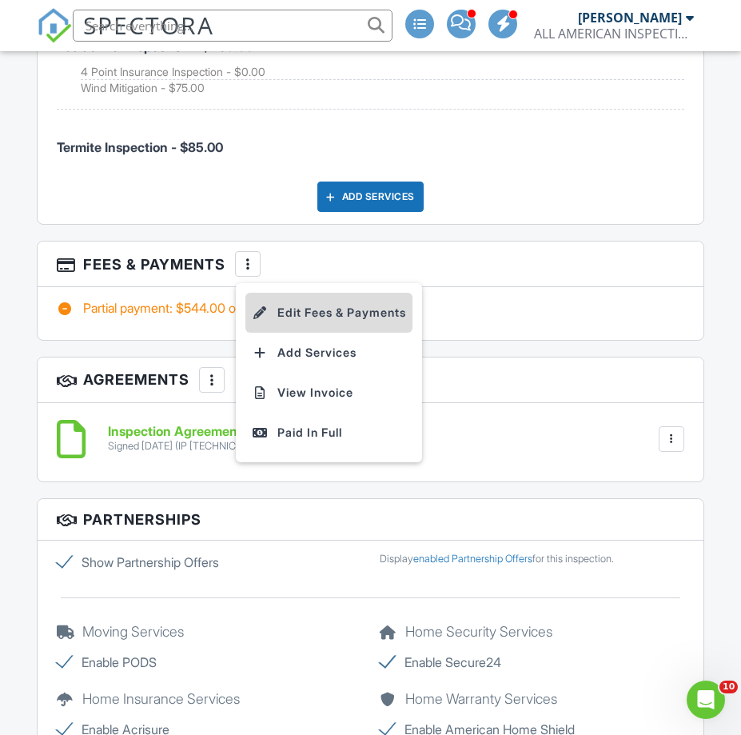
click at [292, 314] on li "Edit Fees & Payments" at bounding box center [329, 313] width 167 height 40
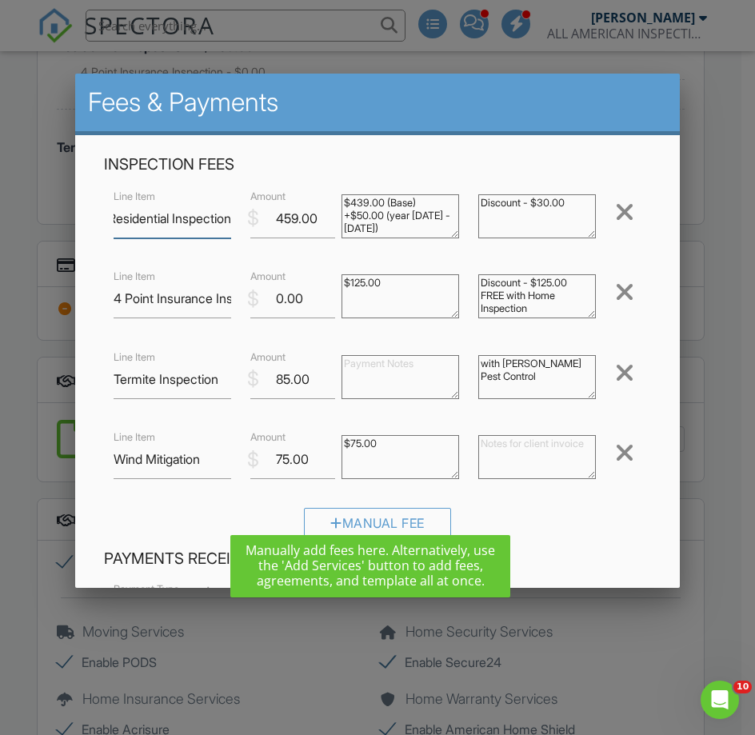
scroll to position [288, 0]
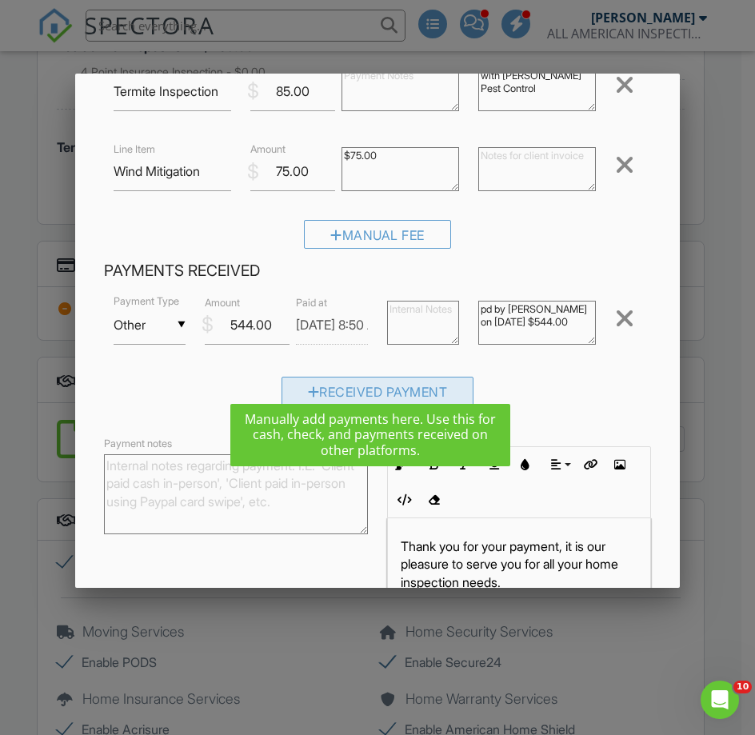
click at [324, 377] on div "Received Payment" at bounding box center [377, 391] width 193 height 29
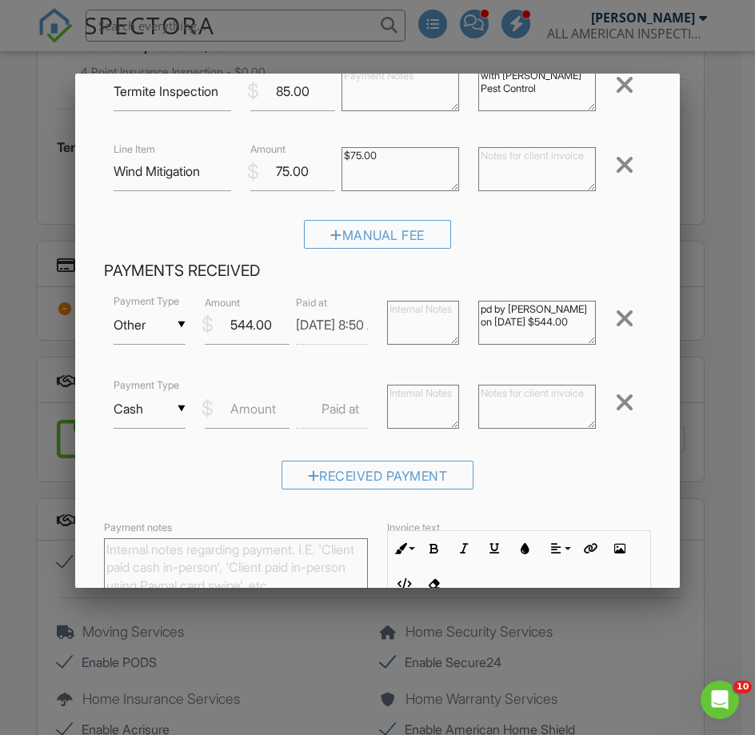
click at [177, 393] on input "Cash" at bounding box center [150, 408] width 72 height 39
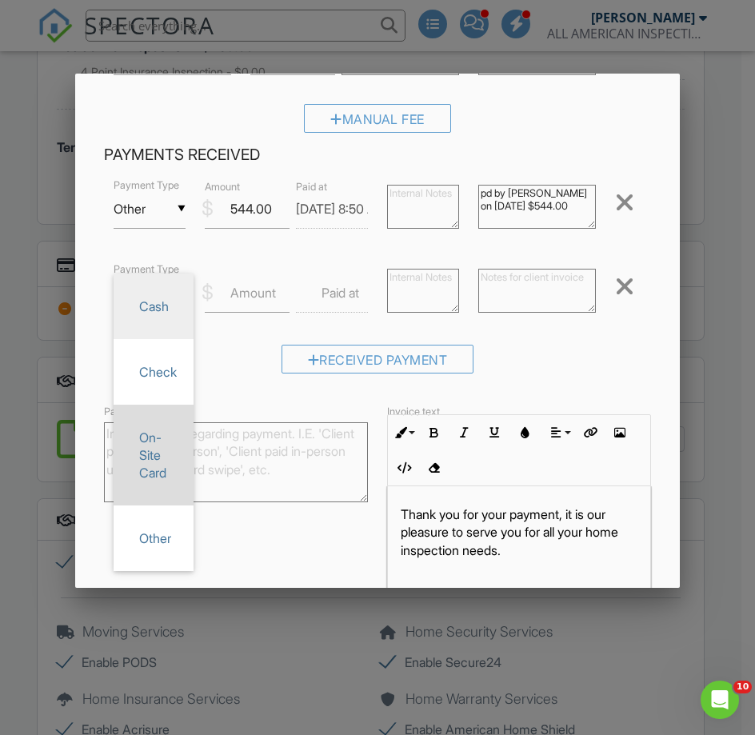
scroll to position [480, 0]
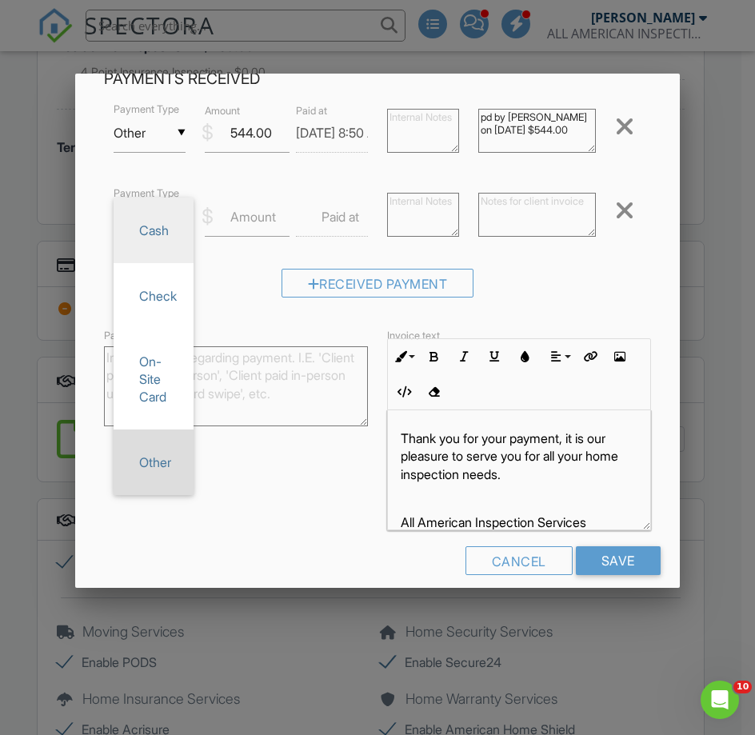
click at [154, 466] on span "Other" at bounding box center [153, 462] width 54 height 40
type input "Other"
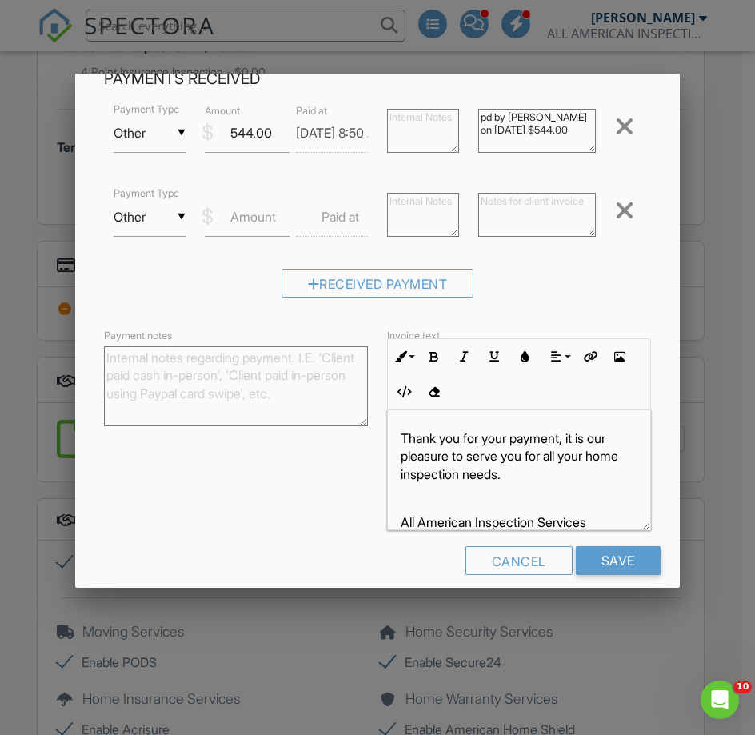
click at [247, 208] on label "Amount" at bounding box center [253, 217] width 46 height 18
click at [247, 203] on input "Amount" at bounding box center [247, 217] width 85 height 39
type input "75.00"
click at [488, 193] on textarea at bounding box center [537, 215] width 118 height 44
type textarea "pd by zelle on 8/28/25 $75.00"
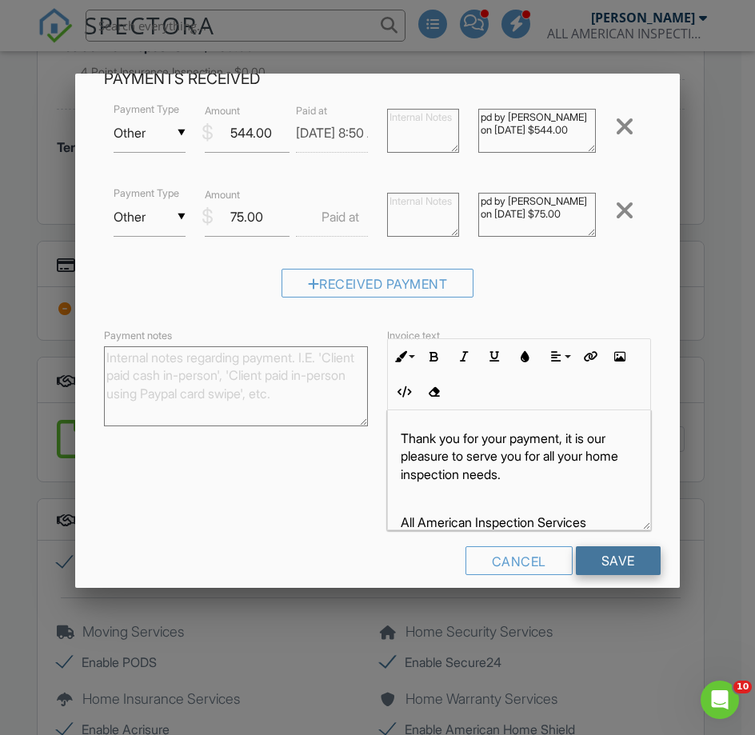
click at [604, 556] on input "Save" at bounding box center [618, 560] width 85 height 29
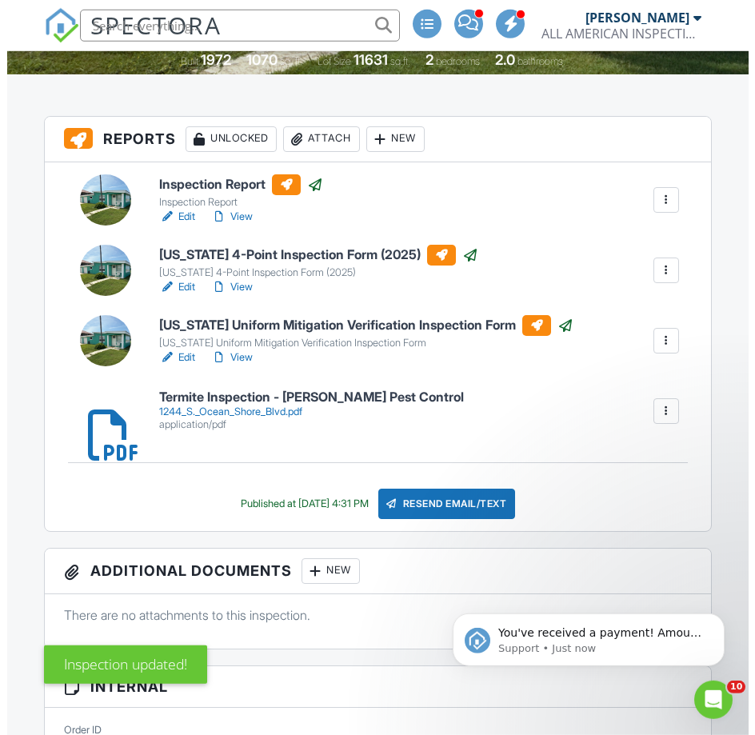
scroll to position [489, 0]
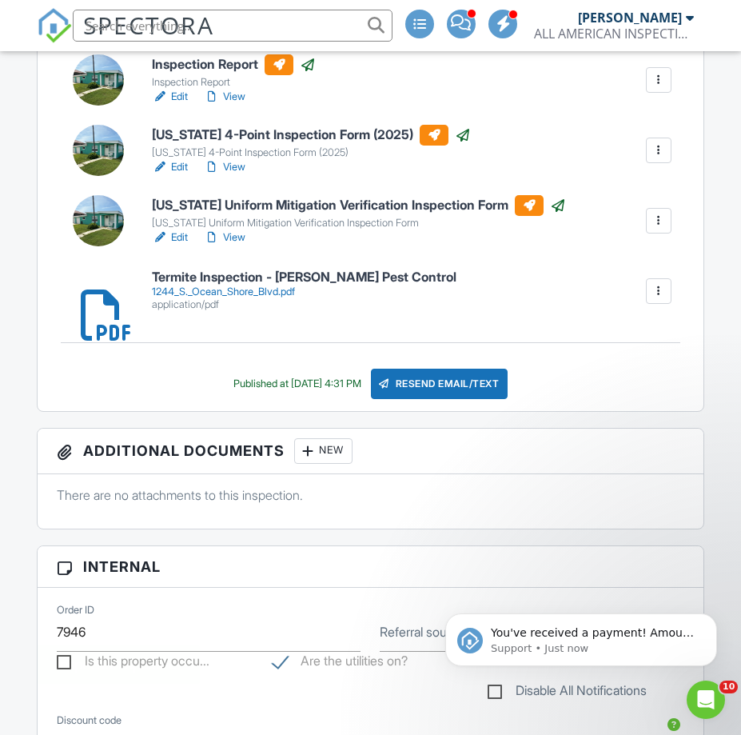
click at [421, 375] on div "Resend Email/Text" at bounding box center [440, 384] width 138 height 30
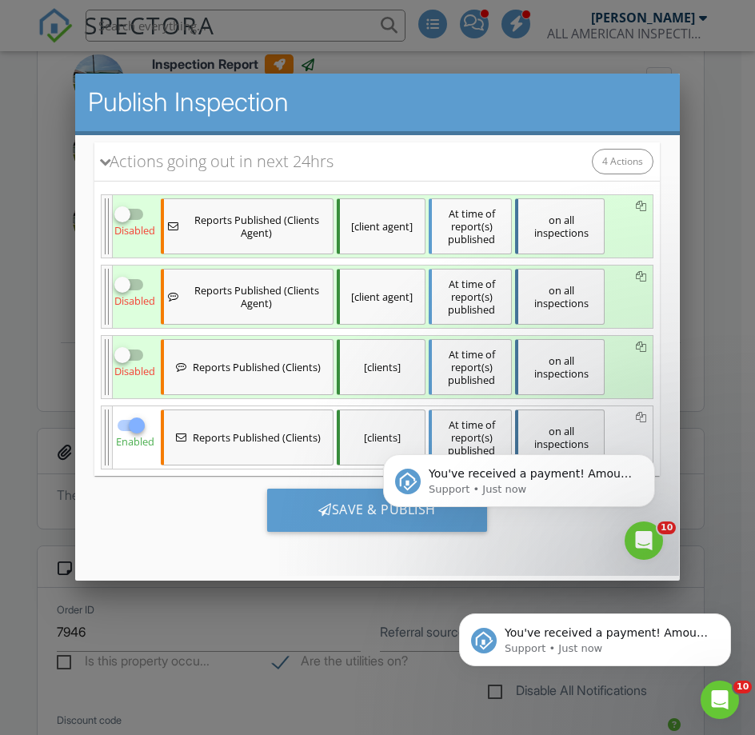
scroll to position [0, 0]
click at [122, 355] on div at bounding box center [122, 354] width 27 height 27
checkbox input "true"
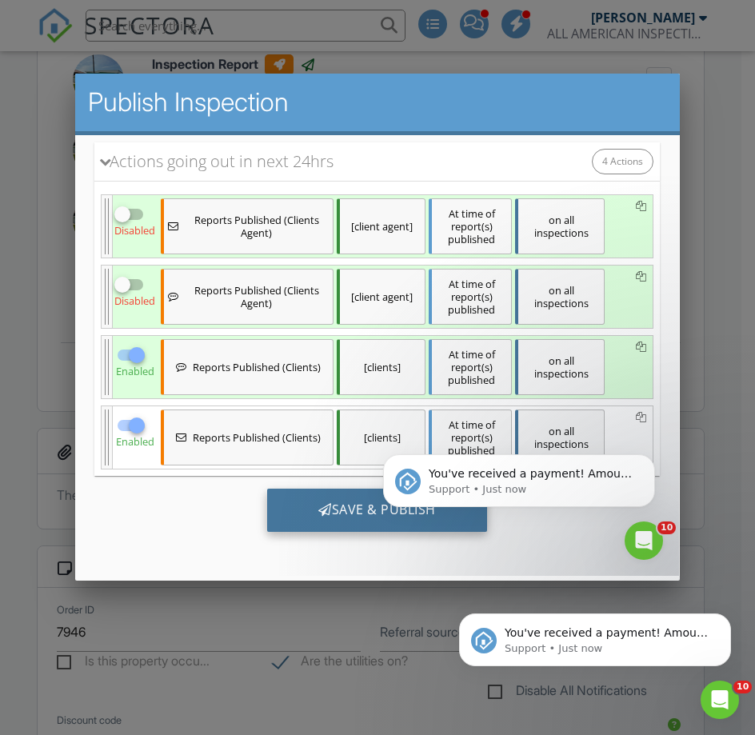
click at [329, 513] on div "Save & Publish" at bounding box center [377, 509] width 220 height 43
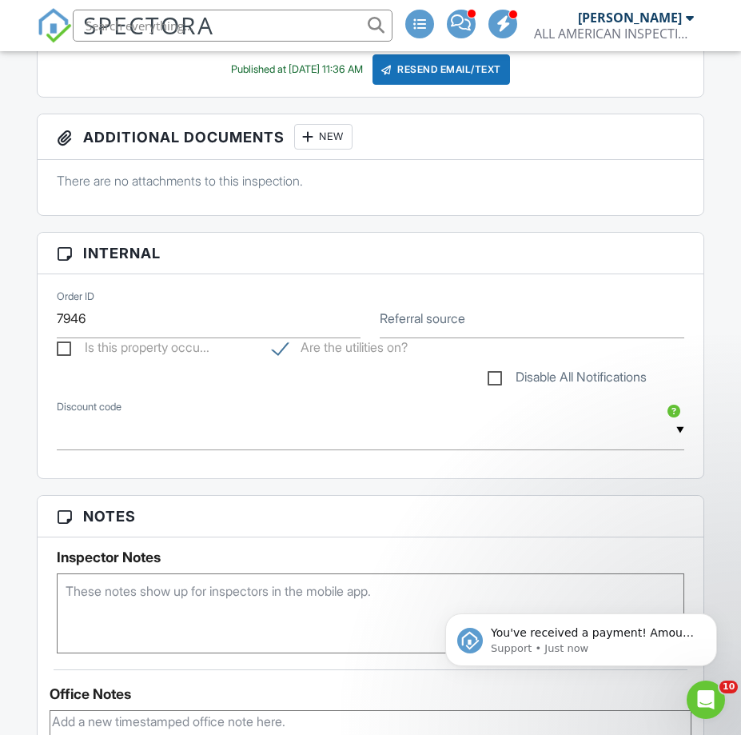
scroll to position [326, 0]
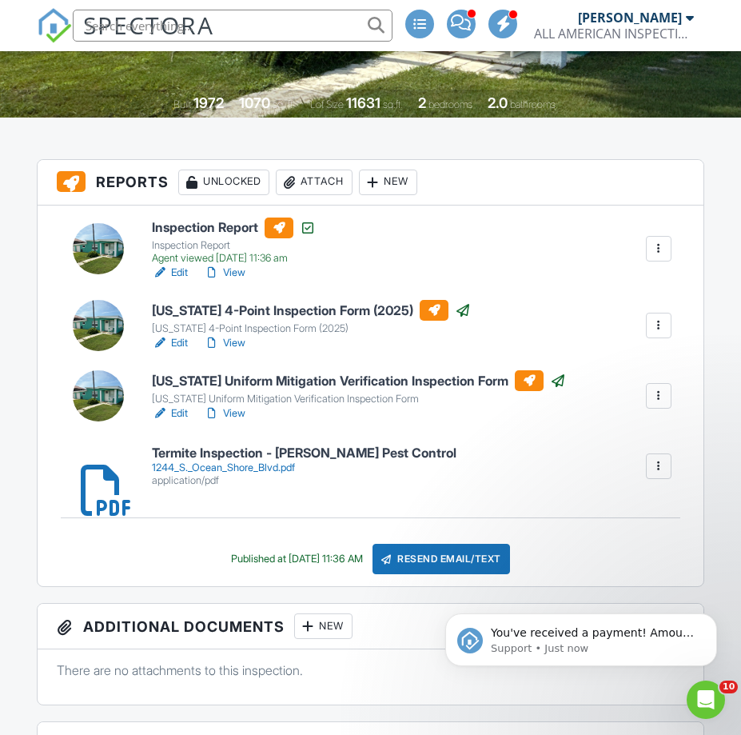
click at [194, 456] on h6 "Termite Inspection - [PERSON_NAME] Pest Control" at bounding box center [304, 453] width 305 height 14
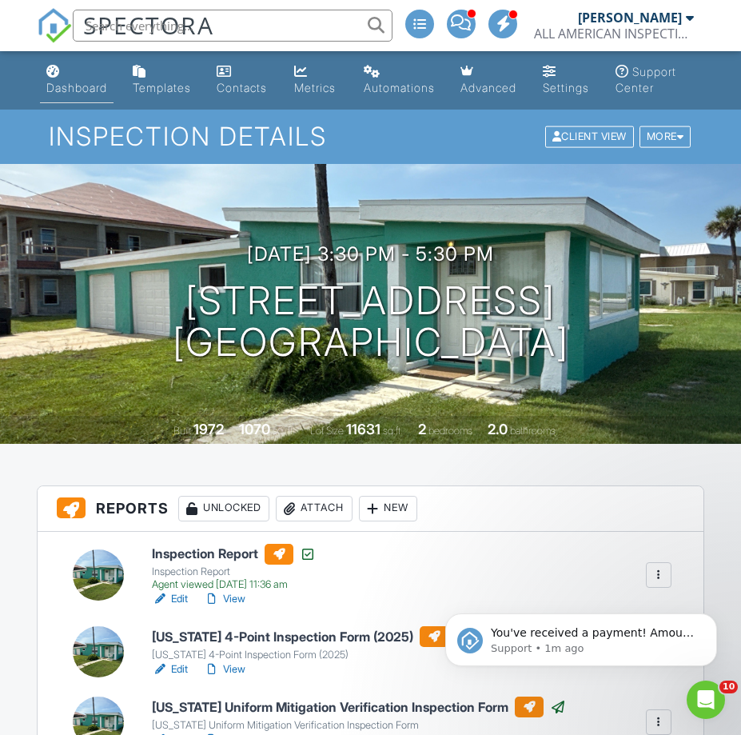
click at [86, 82] on div "Dashboard" at bounding box center [76, 88] width 61 height 14
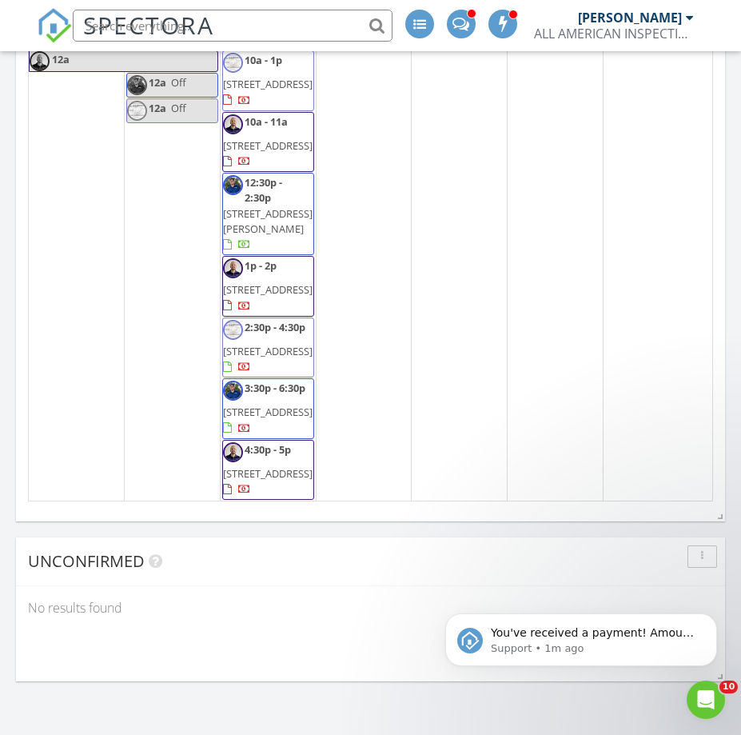
scroll to position [2110, 0]
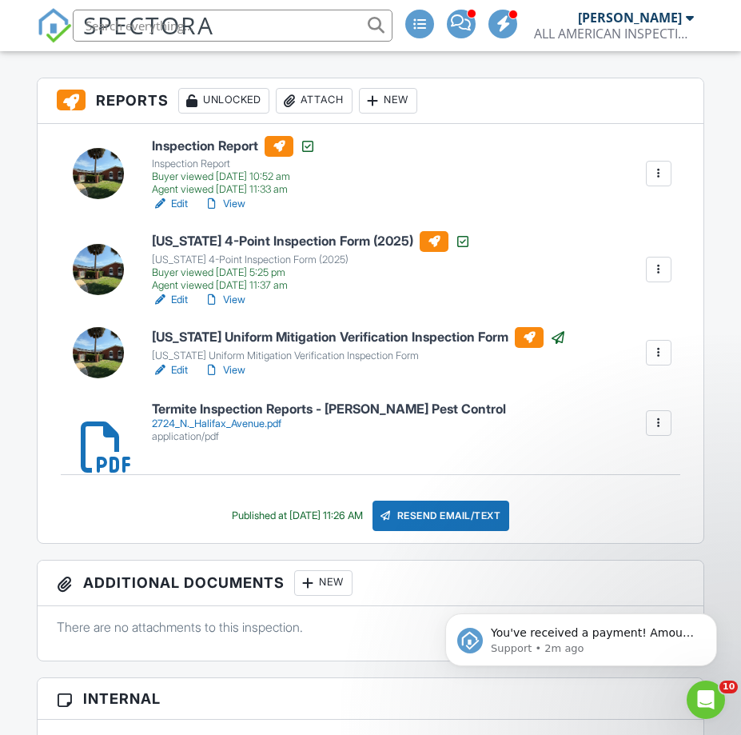
click at [669, 349] on div at bounding box center [659, 353] width 26 height 26
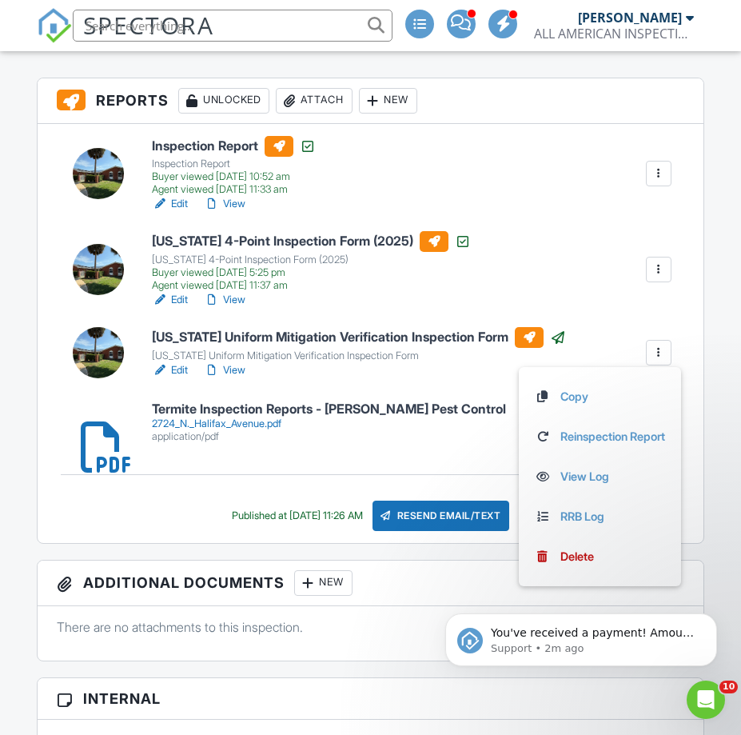
click at [593, 335] on div "Florida Uniform Mitigation Verification Inspection Form Florida Uniform Mitigat…" at bounding box center [411, 352] width 539 height 51
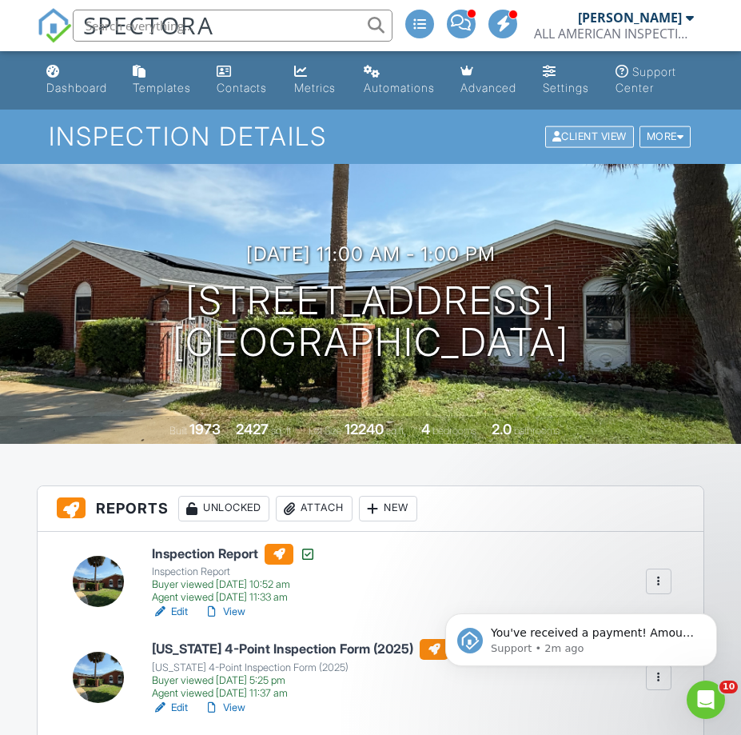
click at [580, 130] on div "Client View" at bounding box center [589, 137] width 89 height 22
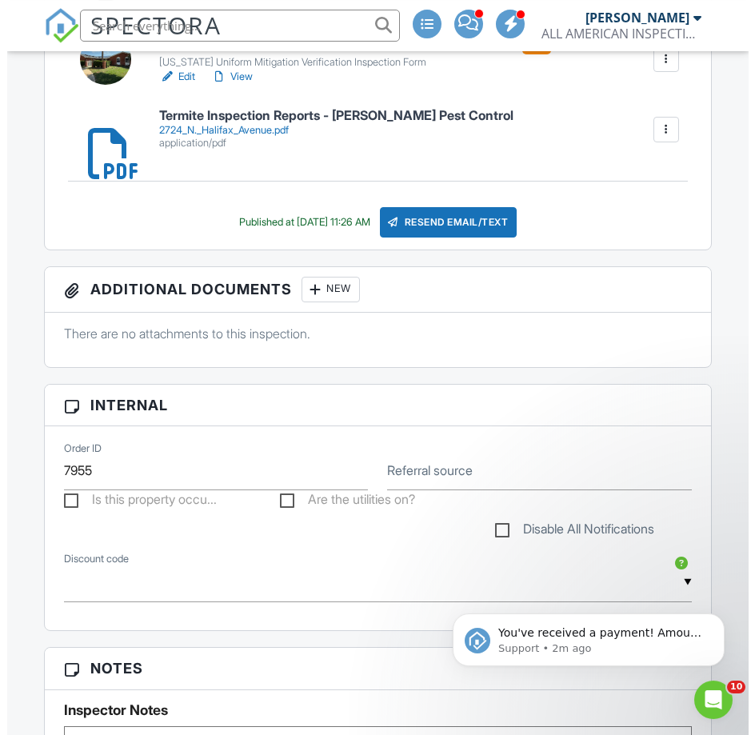
scroll to position [408, 0]
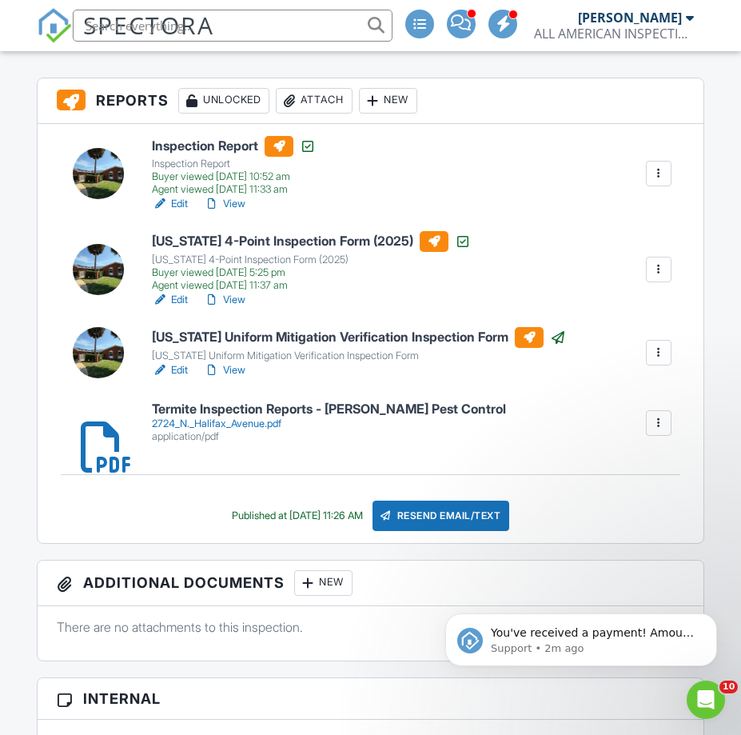
click at [440, 509] on div "Resend Email/Text" at bounding box center [442, 516] width 138 height 30
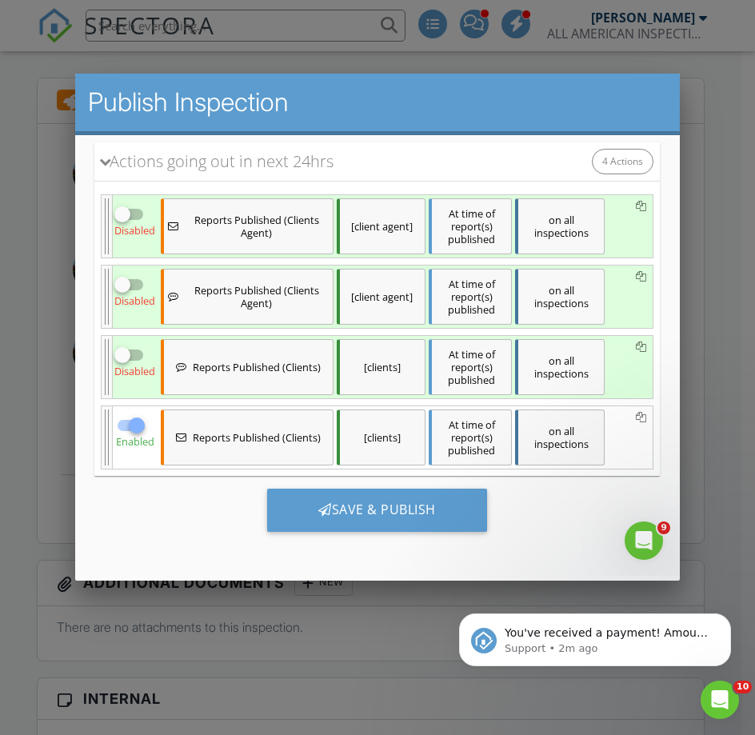
scroll to position [0, 0]
click at [117, 353] on div at bounding box center [122, 354] width 27 height 27
click at [128, 355] on div at bounding box center [136, 354] width 27 height 27
checkbox input "false"
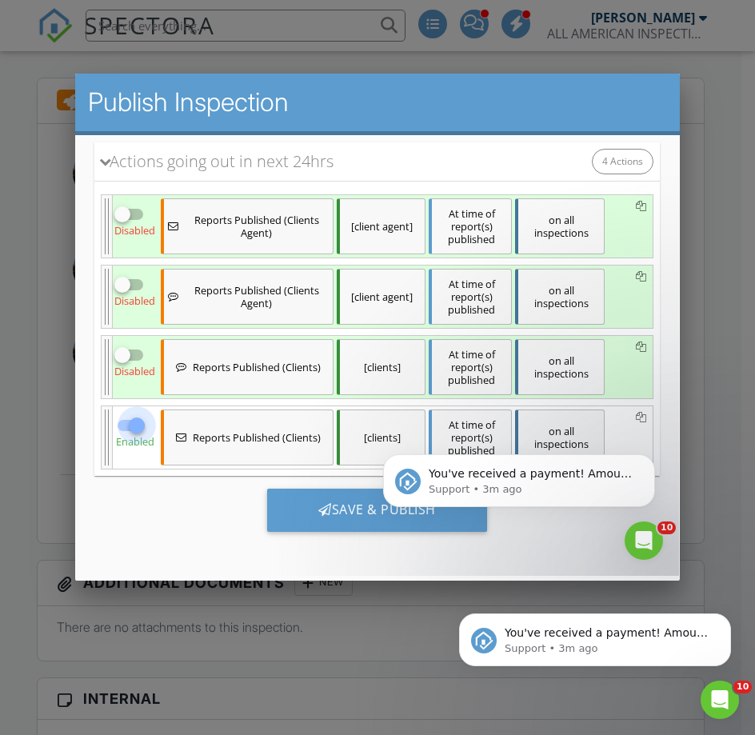
click at [130, 426] on div at bounding box center [136, 424] width 27 height 27
checkbox input "false"
click at [133, 285] on div at bounding box center [122, 283] width 27 height 27
checkbox input "true"
click at [134, 221] on div at bounding box center [122, 213] width 27 height 27
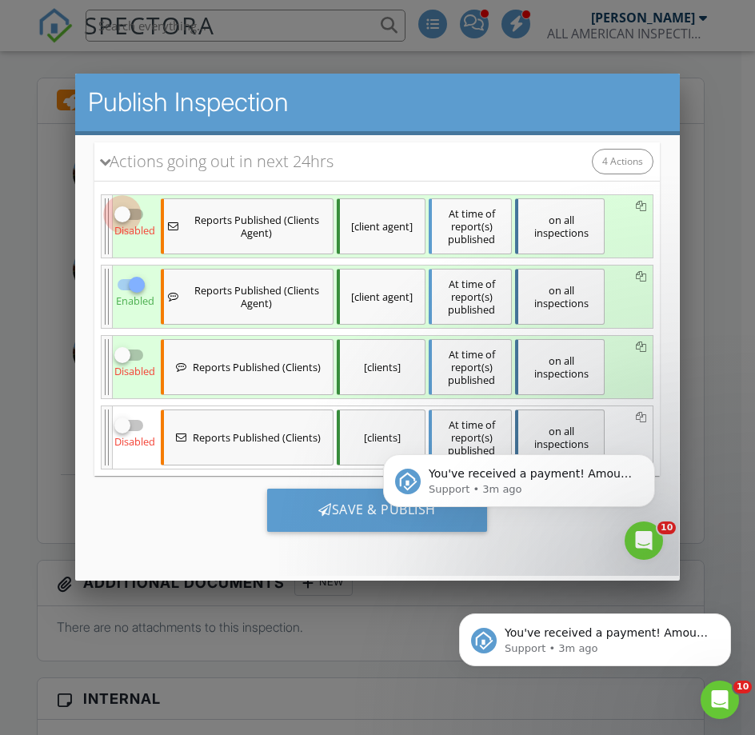
checkbox input "true"
click at [369, 426] on html "You've received a payment! Amount $75.00 Fee $0.00 Net $75.00 Transaction # Ins…" at bounding box center [519, 423] width 320 height 6
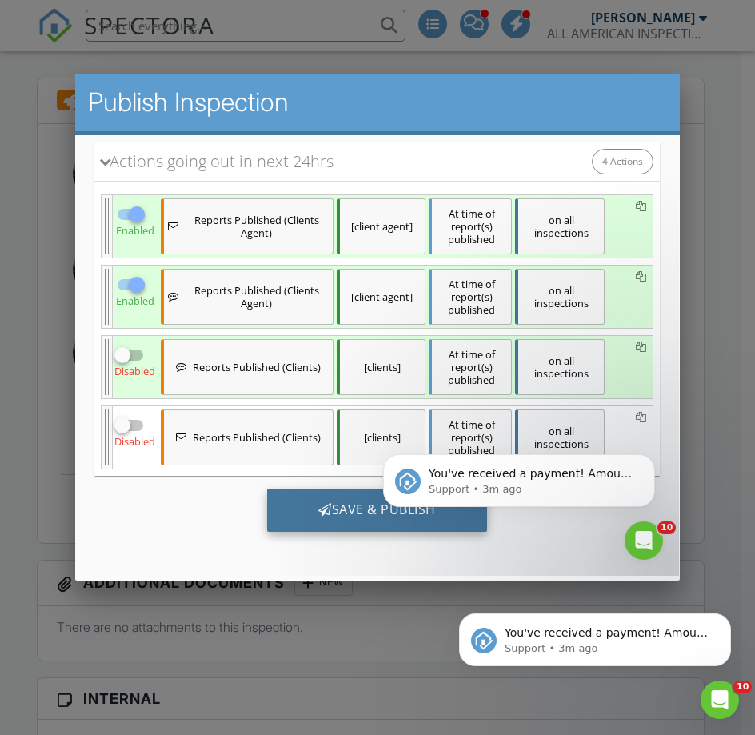
click at [338, 513] on div "Save & Publish" at bounding box center [377, 509] width 220 height 43
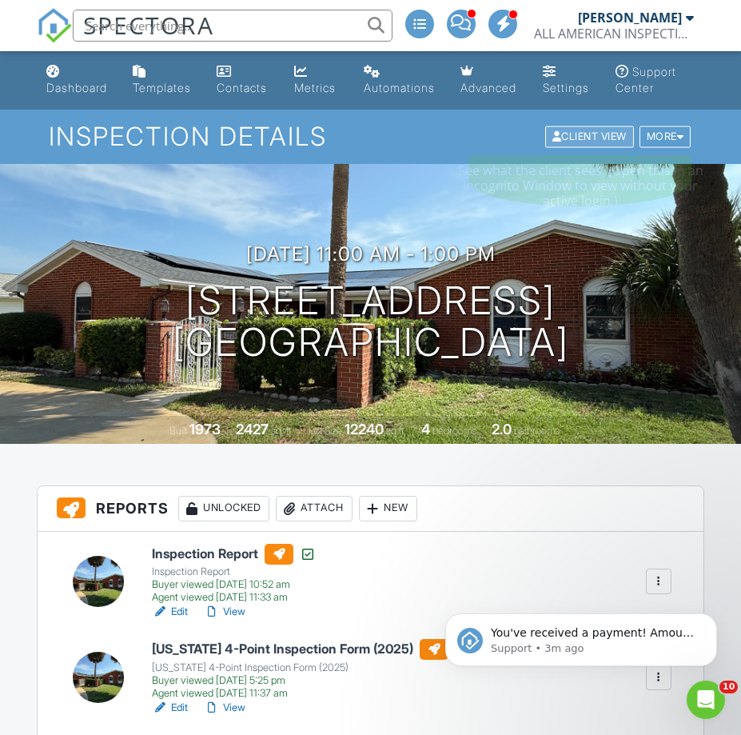
click at [576, 137] on div "Client View" at bounding box center [589, 137] width 89 height 22
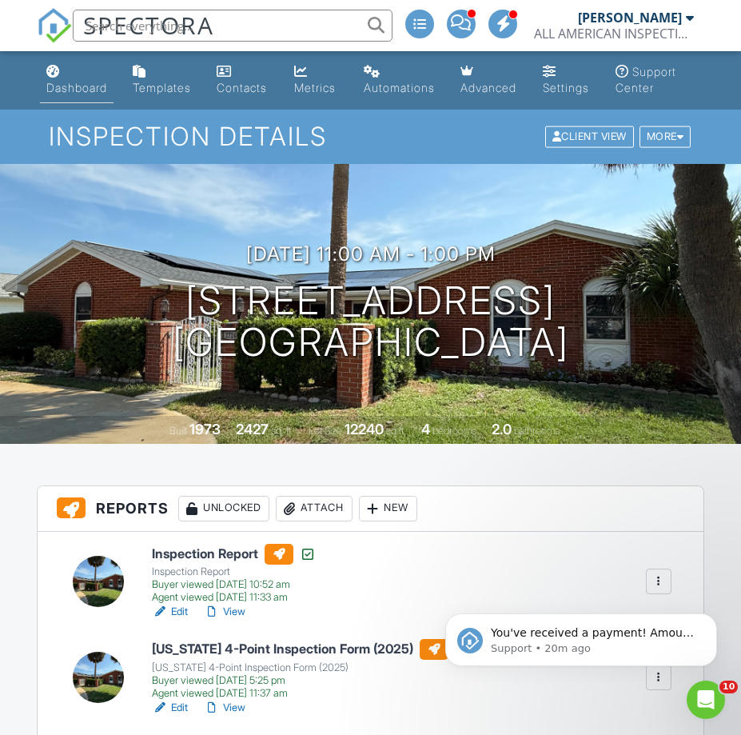
click at [64, 86] on div "Dashboard" at bounding box center [76, 88] width 61 height 14
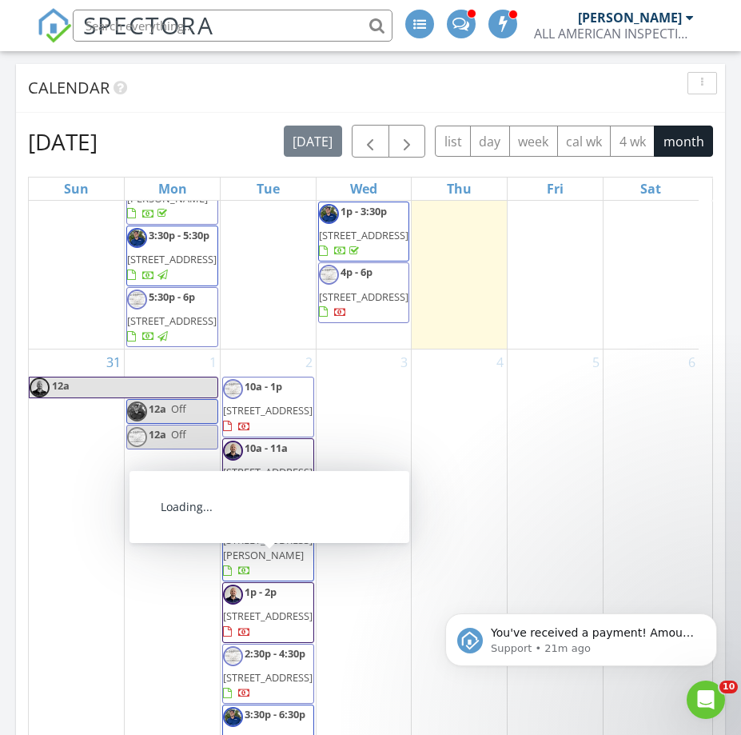
scroll to position [1713, 0]
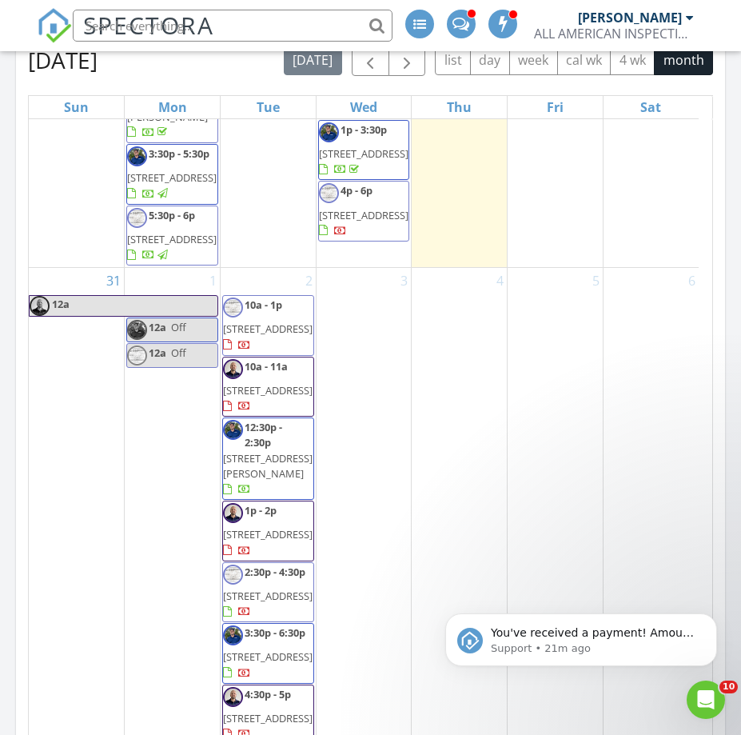
click at [291, 321] on span "30 Westlee Ln, Palm Coast 32164" at bounding box center [268, 328] width 90 height 14
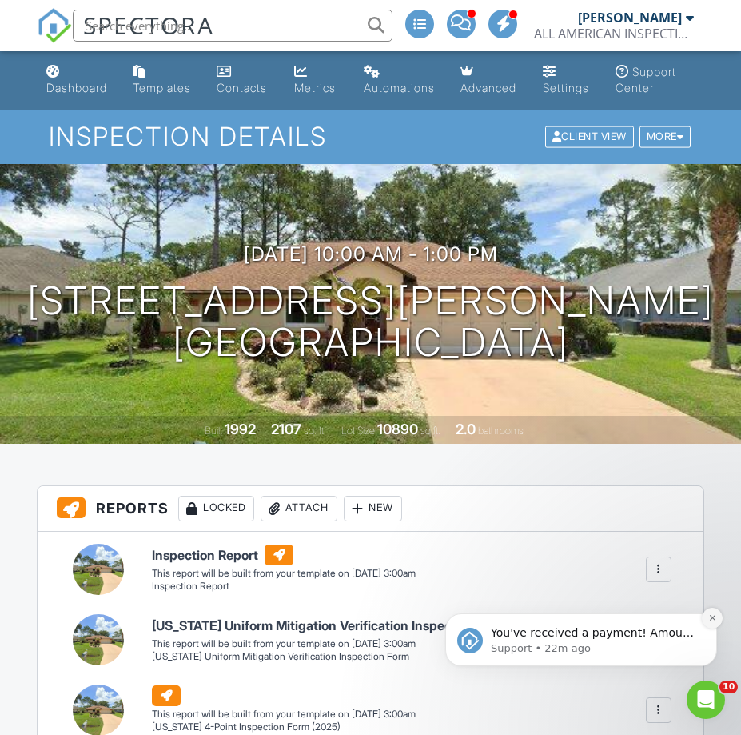
click at [709, 621] on icon "Dismiss notification" at bounding box center [713, 617] width 9 height 9
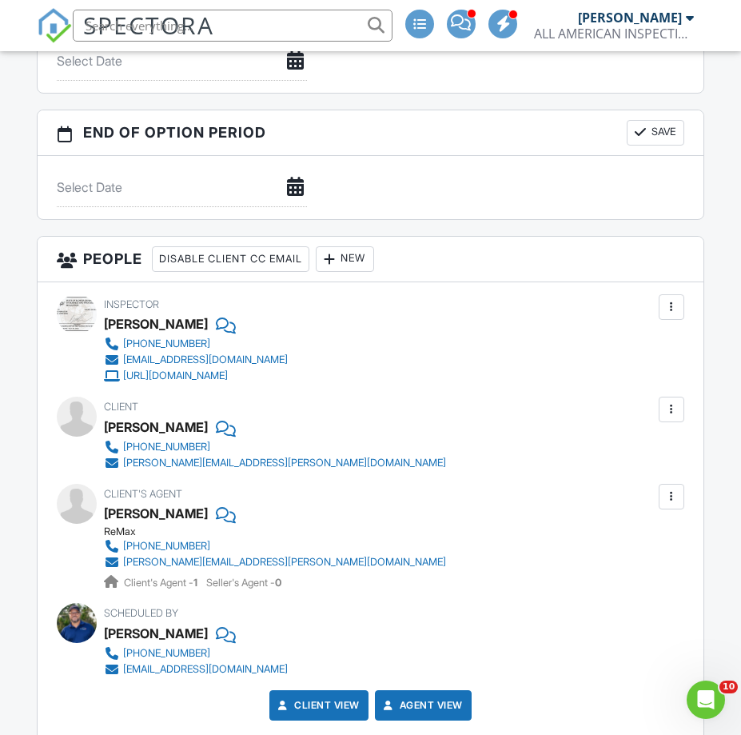
scroll to position [1305, 0]
